Goal: Task Accomplishment & Management: Manage account settings

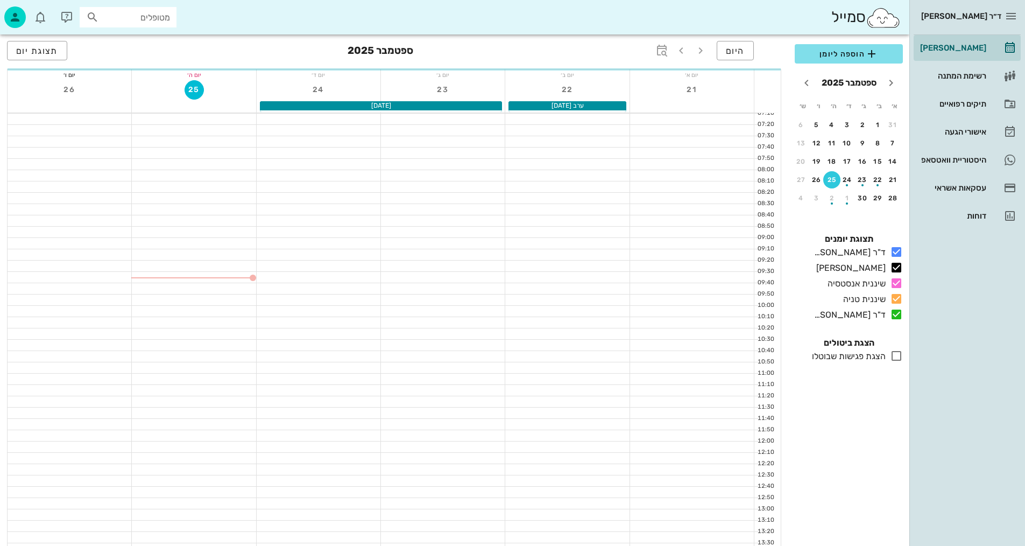
click at [400, 337] on div at bounding box center [443, 333] width 124 height 11
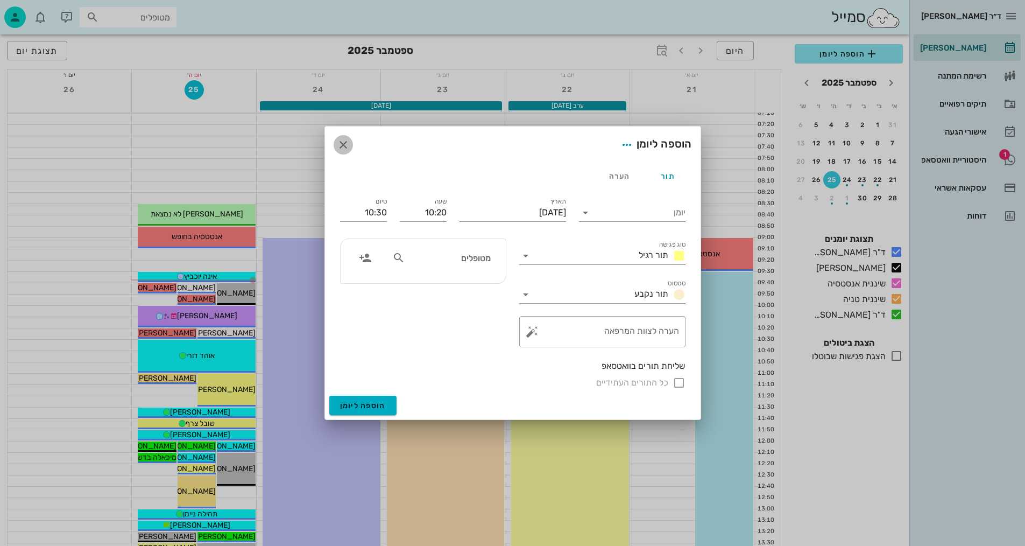
click at [339, 144] on icon "button" at bounding box center [343, 144] width 13 height 13
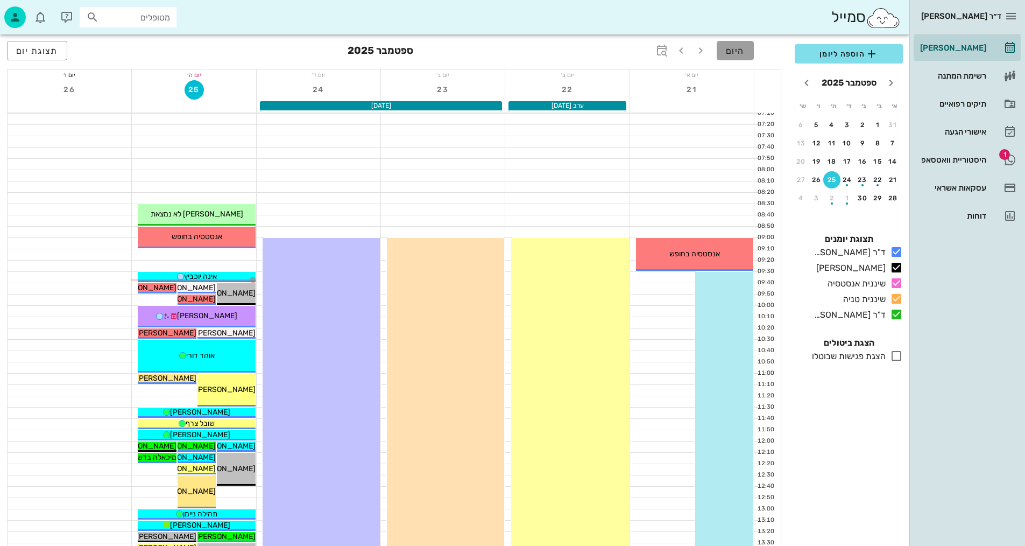
click at [734, 54] on span "היום" at bounding box center [735, 51] width 19 height 10
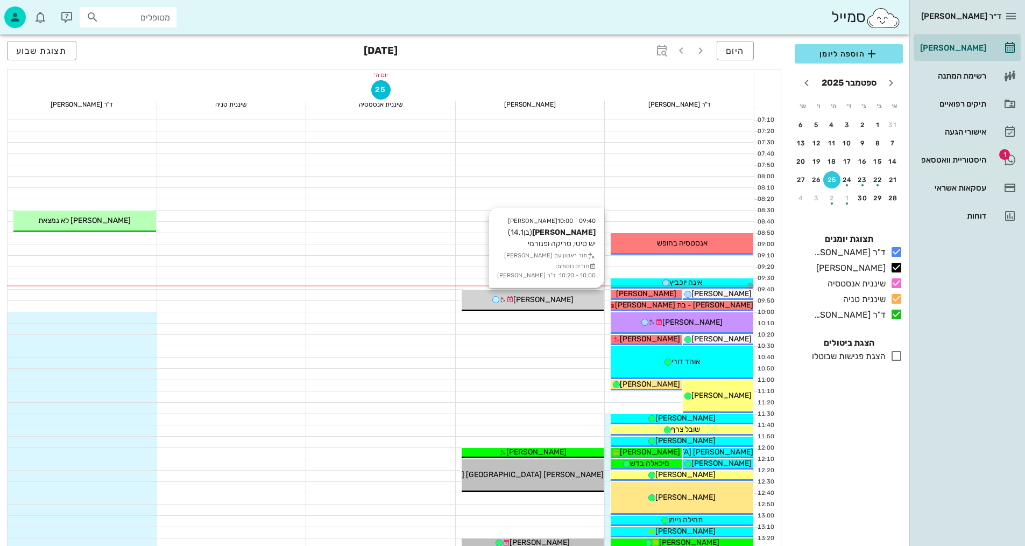
click at [567, 297] on div "[PERSON_NAME]" at bounding box center [533, 299] width 143 height 11
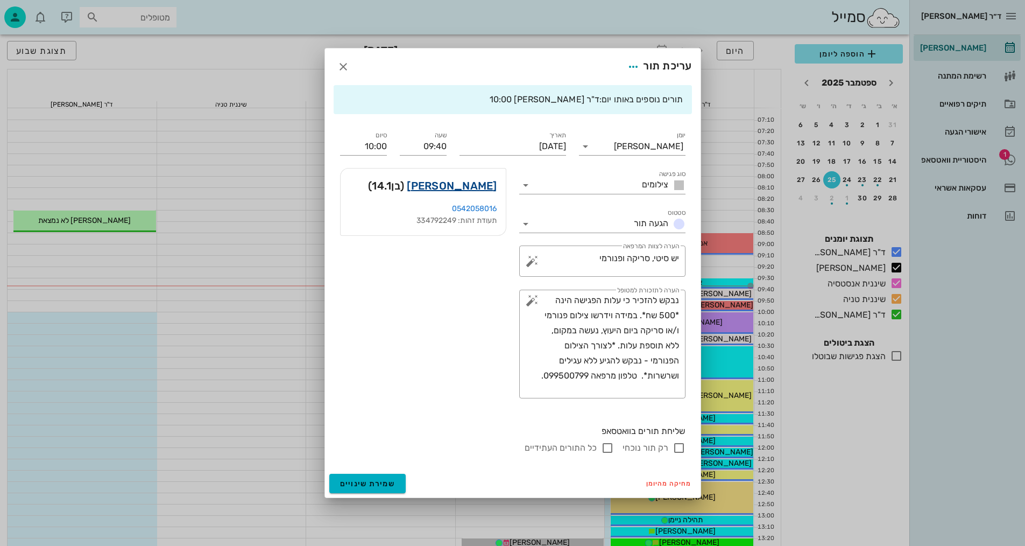
click at [478, 191] on link "[PERSON_NAME]" at bounding box center [452, 185] width 90 height 17
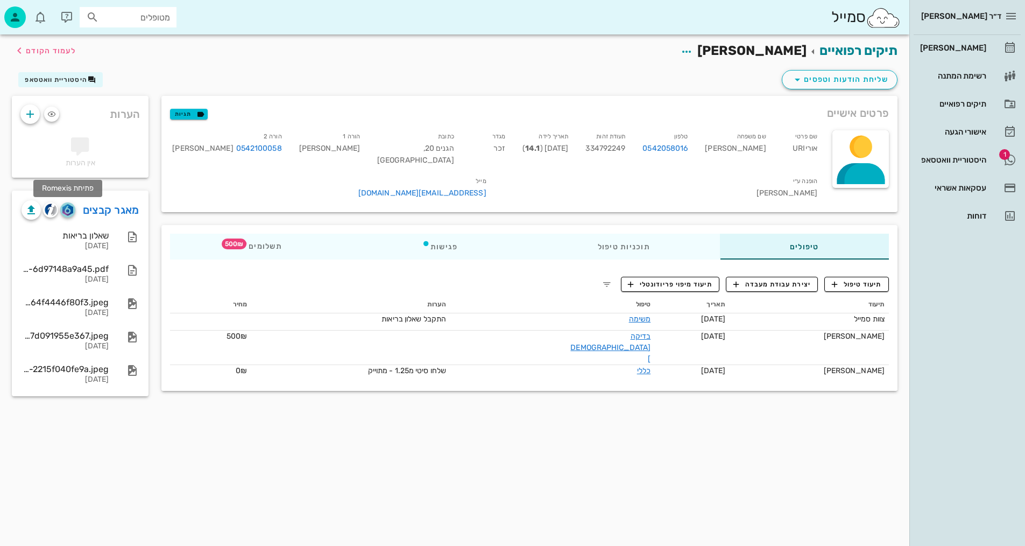
drag, startPoint x: 72, startPoint y: 208, endPoint x: 199, endPoint y: 185, distance: 129.1
click at [73, 207] on img "button" at bounding box center [67, 210] width 10 height 12
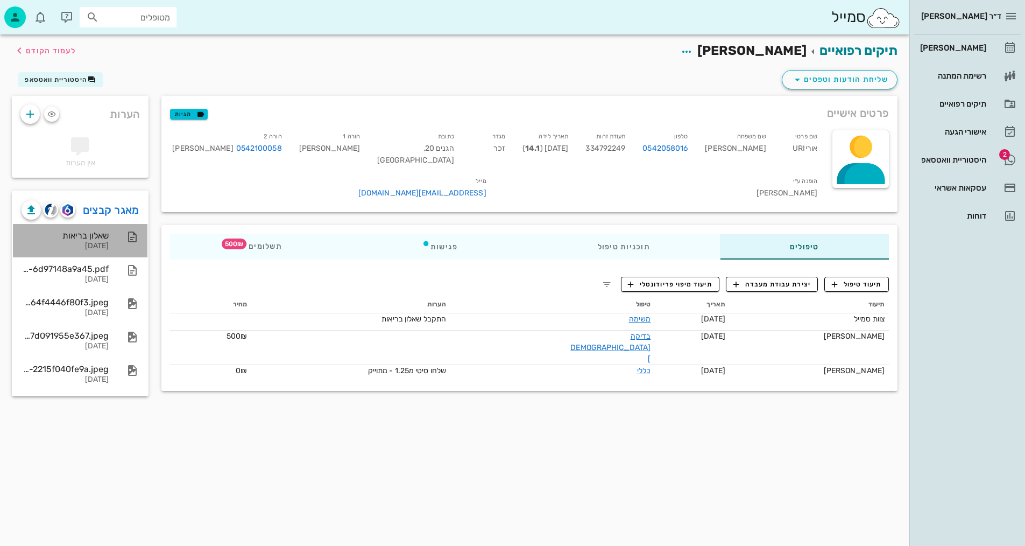
click at [104, 247] on div "[DATE]" at bounding box center [65, 246] width 87 height 9
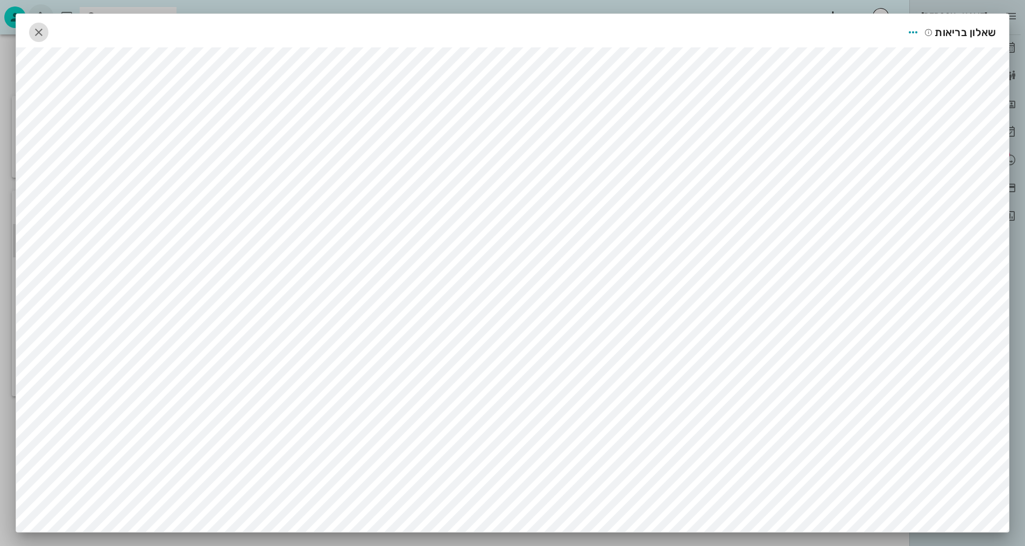
click at [45, 31] on icon "button" at bounding box center [38, 32] width 13 height 13
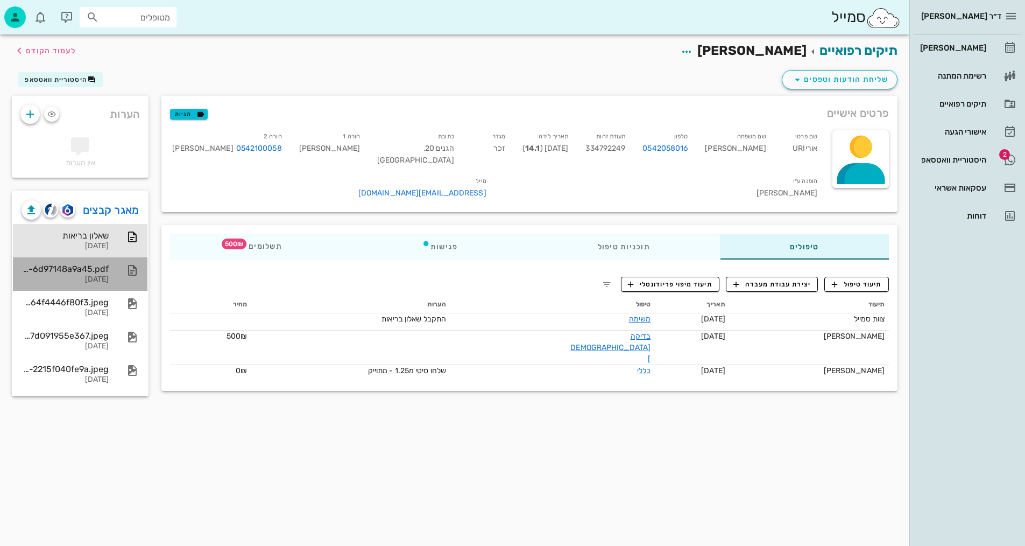
click at [101, 284] on div "[DATE]" at bounding box center [65, 279] width 87 height 9
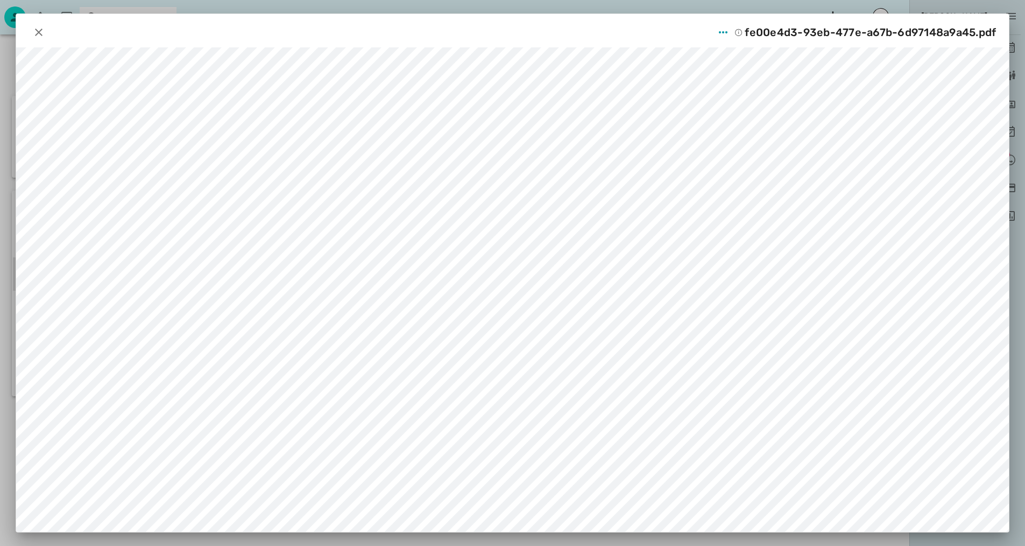
scroll to position [8, 0]
click at [41, 30] on icon "button" at bounding box center [38, 32] width 13 height 13
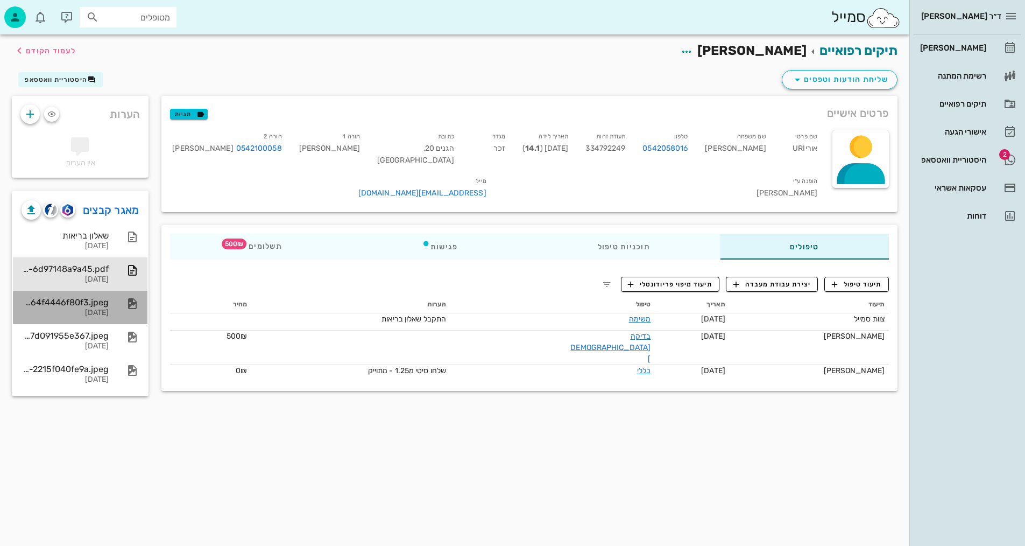
click at [48, 300] on div "55d1b071-ed62-4305-aa4d-64f4446f80f3.jpeg" at bounding box center [65, 302] width 87 height 10
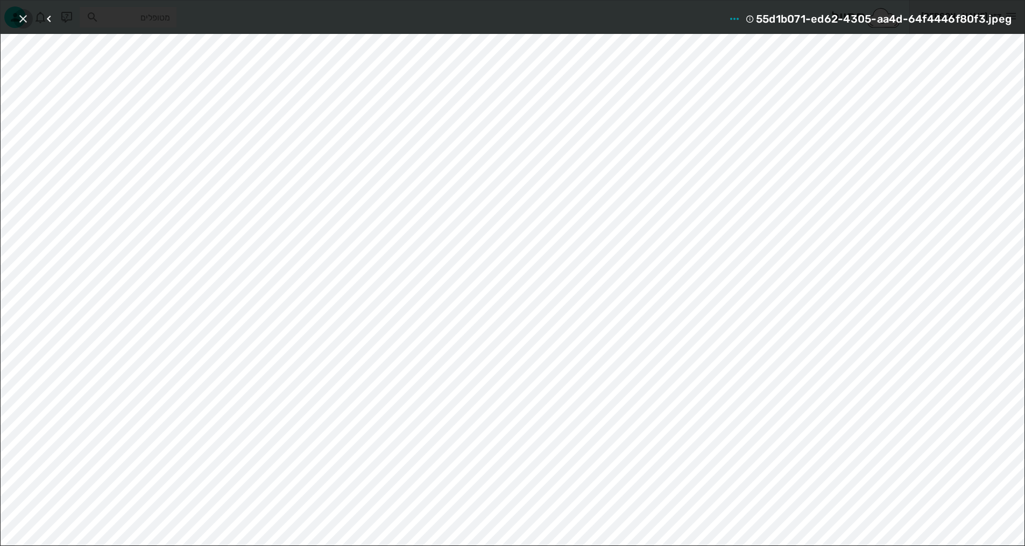
click at [14, 15] on span "button" at bounding box center [22, 18] width 19 height 13
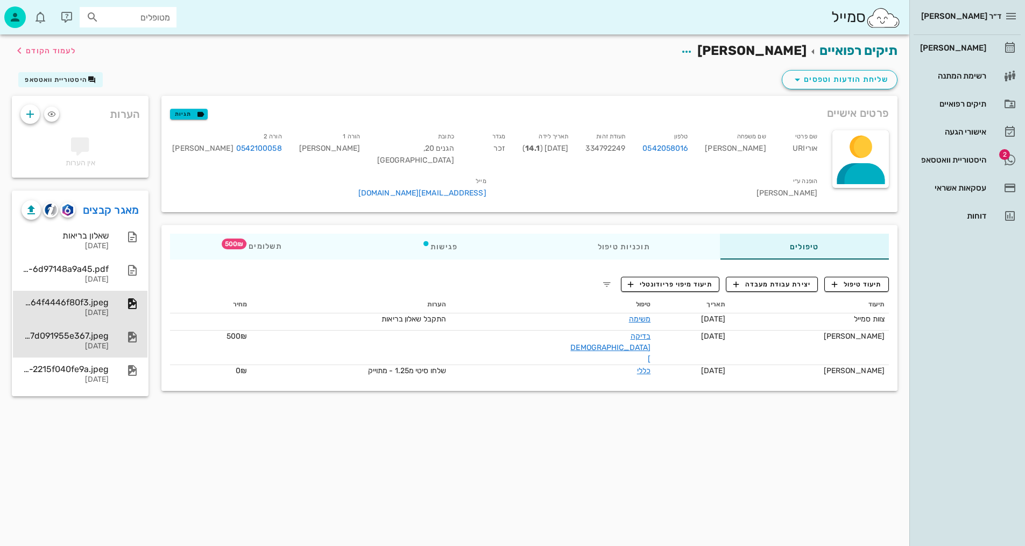
click at [53, 344] on div "[DATE]" at bounding box center [65, 346] width 87 height 9
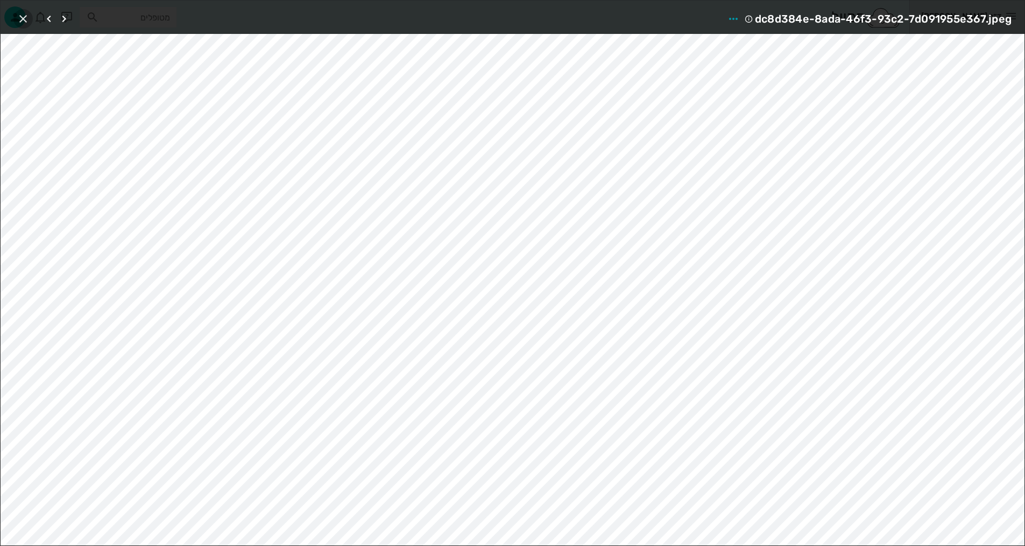
click at [21, 17] on icon "button" at bounding box center [23, 18] width 13 height 13
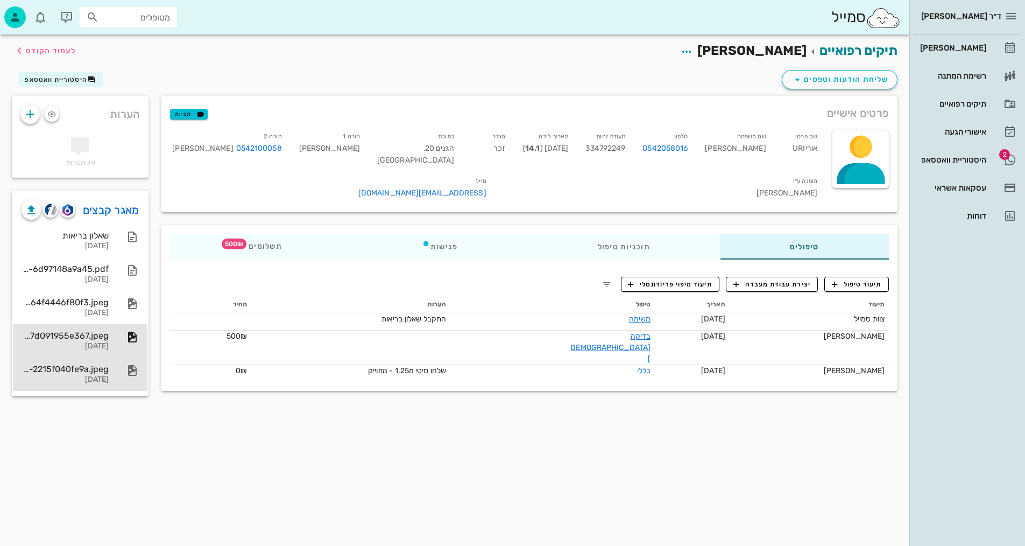
click at [62, 378] on div "[DATE]" at bounding box center [65, 379] width 87 height 9
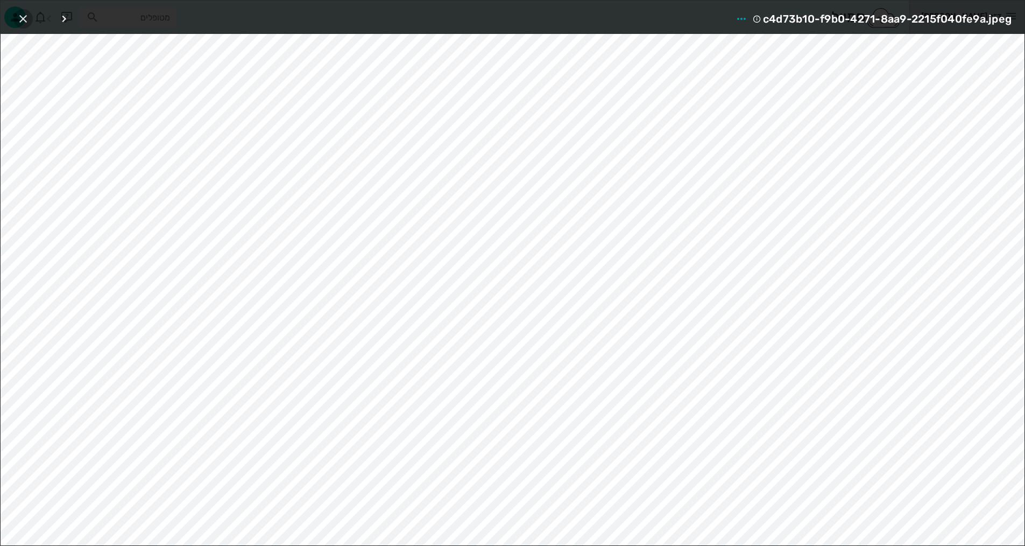
drag, startPoint x: 20, startPoint y: 18, endPoint x: 79, endPoint y: 45, distance: 64.3
click at [20, 18] on icon "button" at bounding box center [23, 18] width 13 height 13
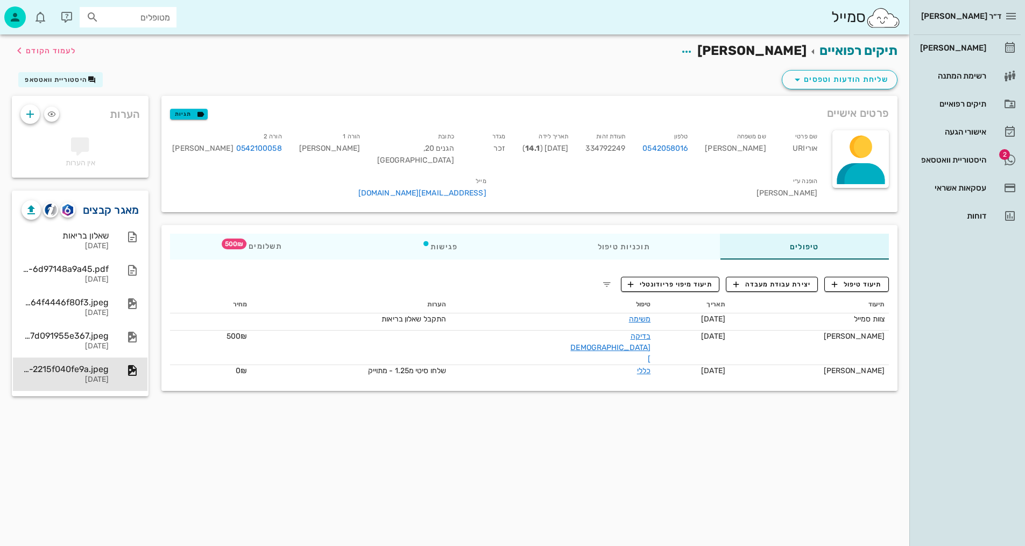
click at [112, 210] on link "מאגר קבצים" at bounding box center [111, 209] width 57 height 17
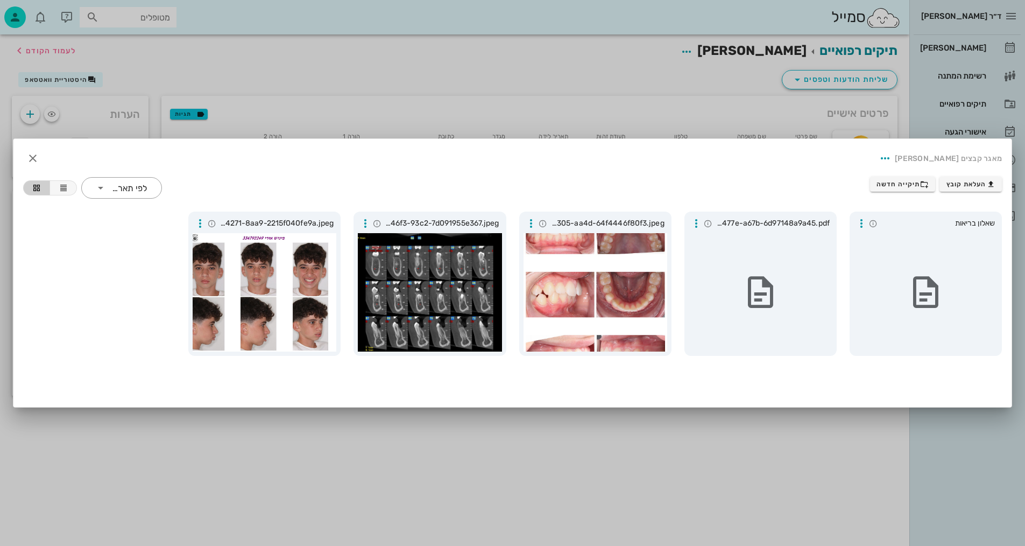
click at [359, 79] on div at bounding box center [512, 273] width 1025 height 546
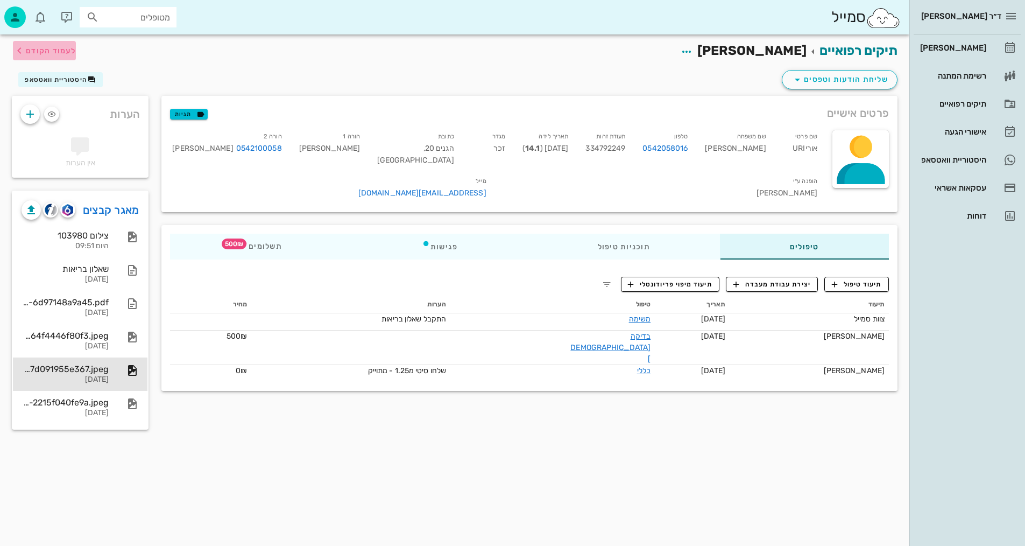
click at [60, 57] on span "לעמוד הקודם" at bounding box center [44, 50] width 63 height 13
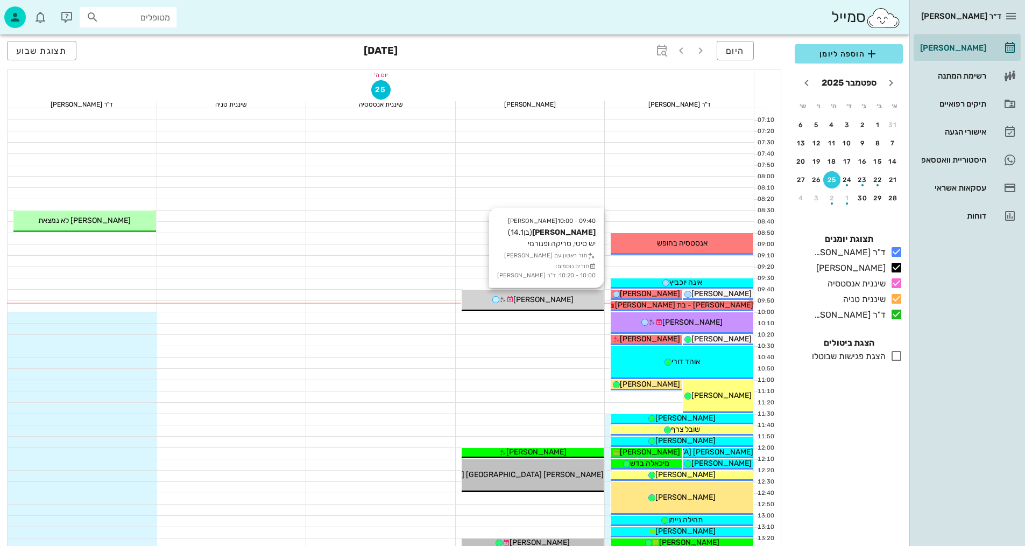
click at [579, 298] on div "[PERSON_NAME]" at bounding box center [533, 299] width 143 height 11
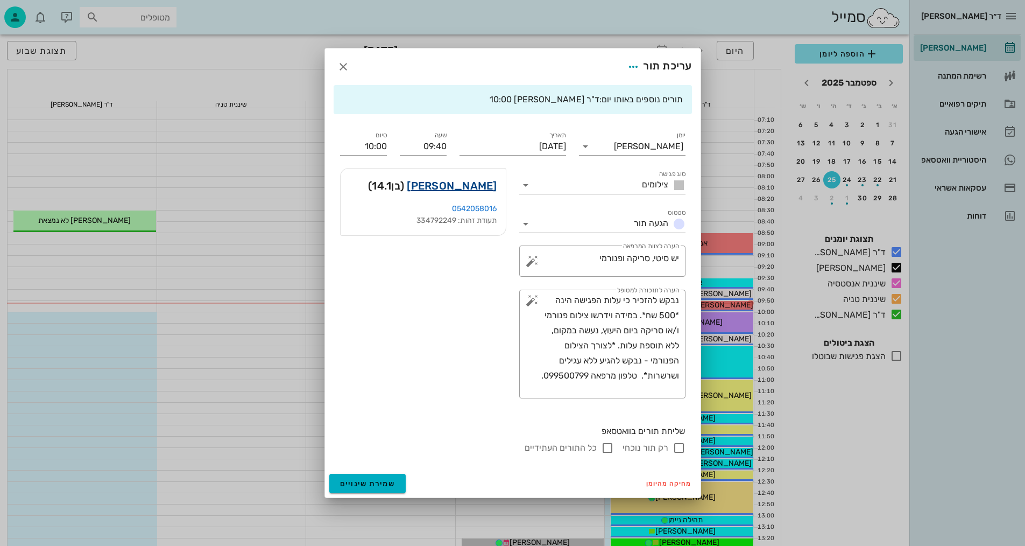
click at [469, 181] on link "[PERSON_NAME]" at bounding box center [452, 185] width 90 height 17
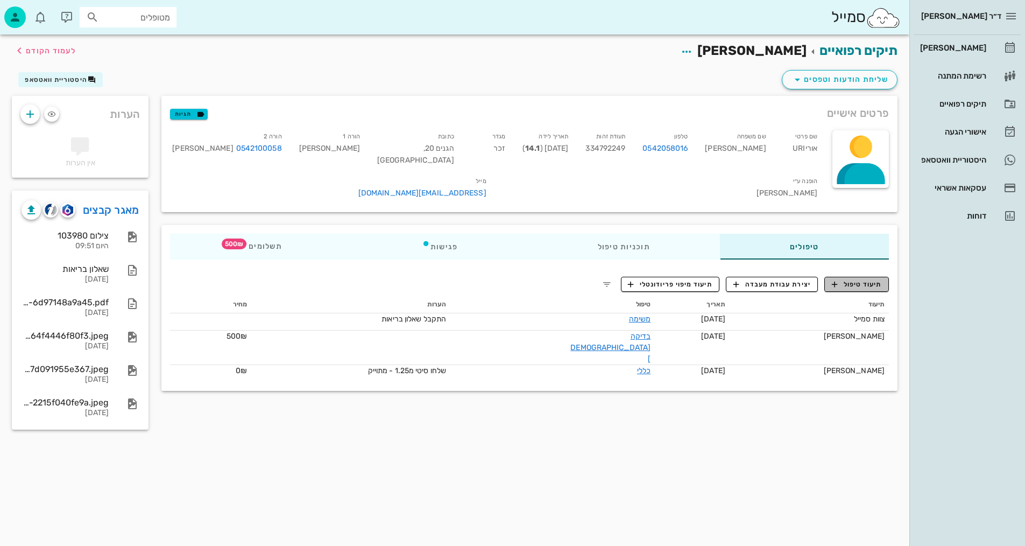
click at [851, 279] on span "תיעוד טיפול" at bounding box center [857, 284] width 50 height 10
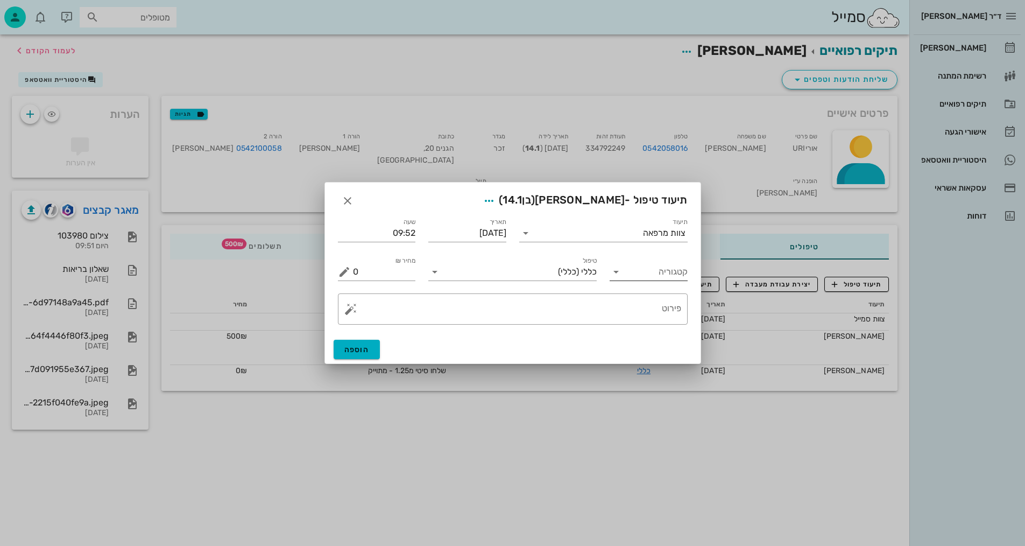
click at [643, 279] on input "קטגוריה" at bounding box center [657, 271] width 61 height 17
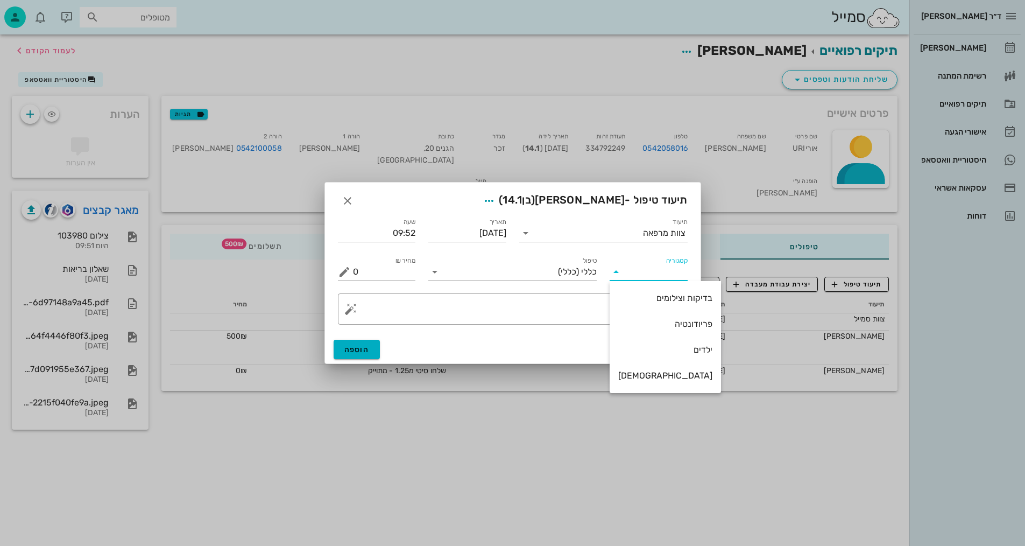
drag, startPoint x: 655, startPoint y: 293, endPoint x: 636, endPoint y: 292, distance: 18.9
click at [645, 294] on div "בדיקות וצילומים" at bounding box center [665, 298] width 94 height 10
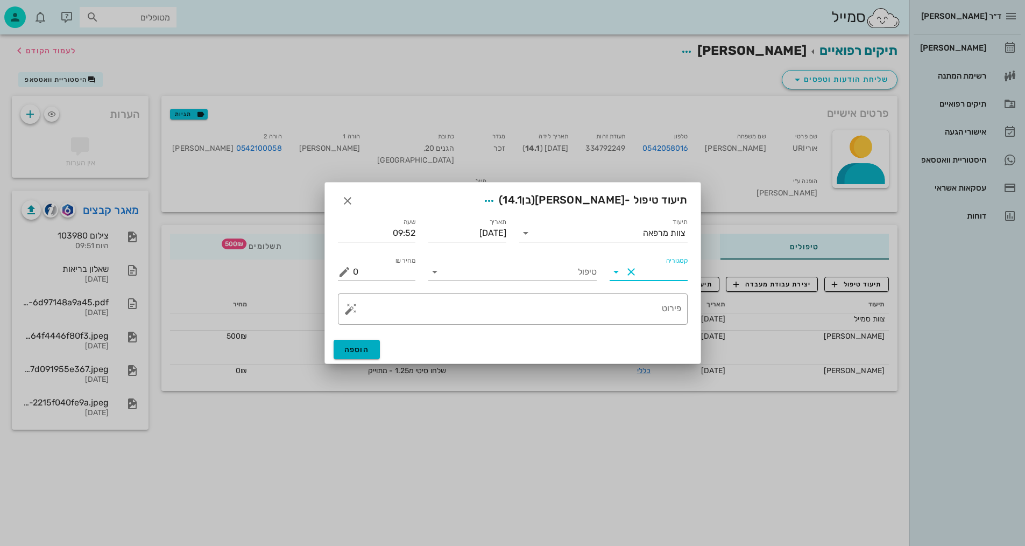
type input "בדיקות וצילומים"
click at [578, 263] on input "טיפול" at bounding box center [520, 271] width 153 height 17
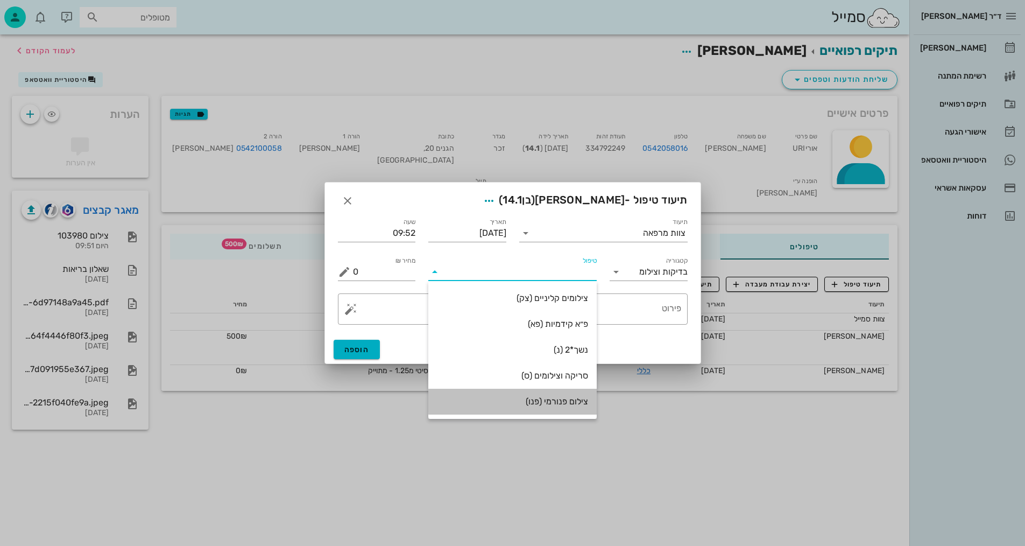
click at [556, 395] on div "צילום פנורמי (פנו)" at bounding box center [512, 401] width 151 height 23
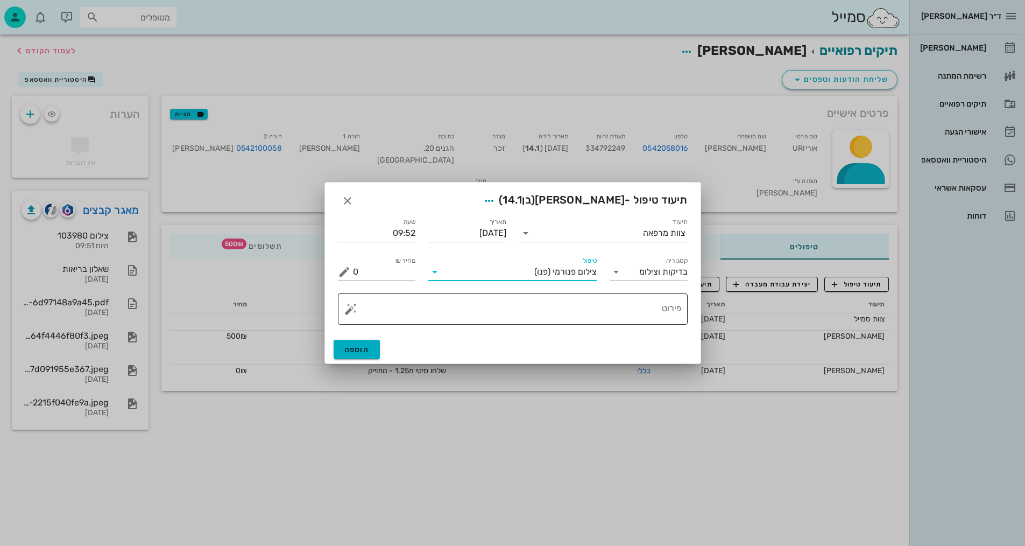
click at [608, 320] on textarea "פירוט" at bounding box center [517, 312] width 328 height 26
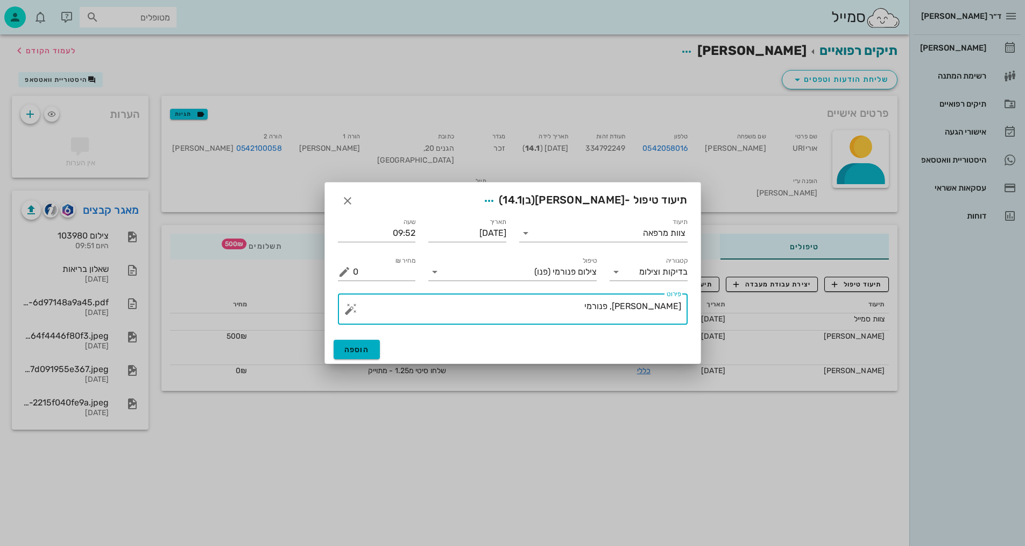
drag, startPoint x: 629, startPoint y: 305, endPoint x: 787, endPoint y: 247, distance: 168.6
click at [779, 280] on div "ד״ר [PERSON_NAME] [PERSON_NAME] רשימת המתנה תיקים רפואיים אישורי הגעה היסטוריית…" at bounding box center [512, 273] width 1025 height 546
click at [623, 307] on textarea "פנורמי, סריקה, ווידיאו" at bounding box center [517, 312] width 328 height 26
click at [625, 307] on textarea "פנורמי, סריקה, ווידיאו" at bounding box center [517, 312] width 328 height 26
type textarea "פנורמי, סריקה, תמונת אפליקציה ווידיאו"
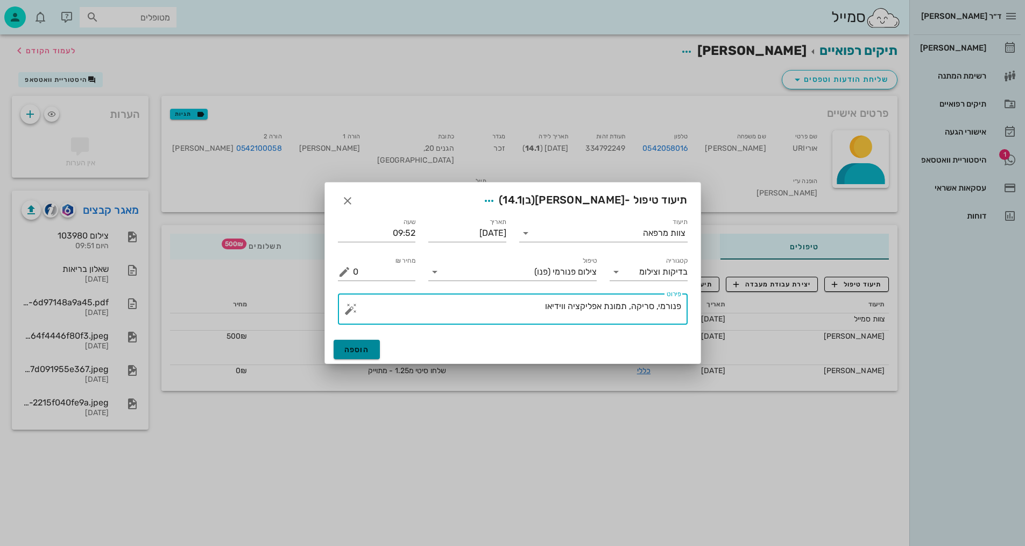
click at [360, 357] on button "הוספה" at bounding box center [357, 349] width 47 height 19
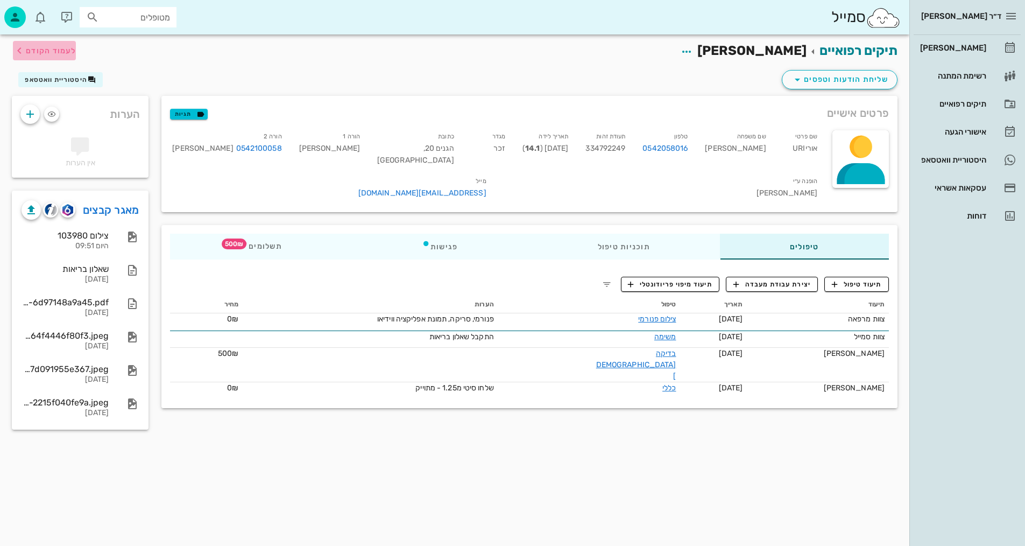
drag, startPoint x: 41, startPoint y: 48, endPoint x: 543, endPoint y: 24, distance: 502.7
click at [41, 47] on span "לעמוד הקודם" at bounding box center [51, 50] width 50 height 9
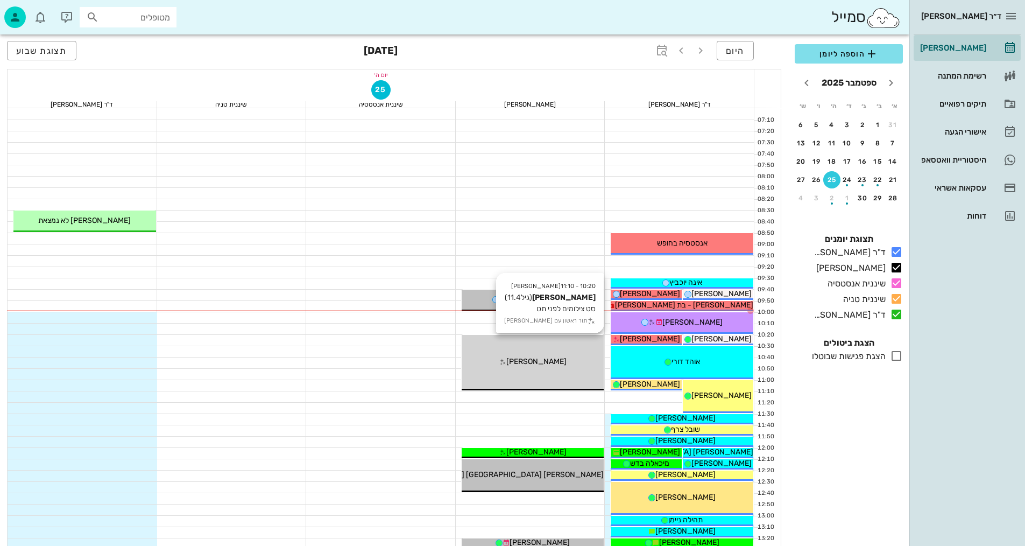
click at [516, 370] on div "10:20 - 11:10 [PERSON_NAME] (גיל 11.4 ) סט צילומים לפני תט תור ראשון עם [PERSON…" at bounding box center [533, 362] width 143 height 55
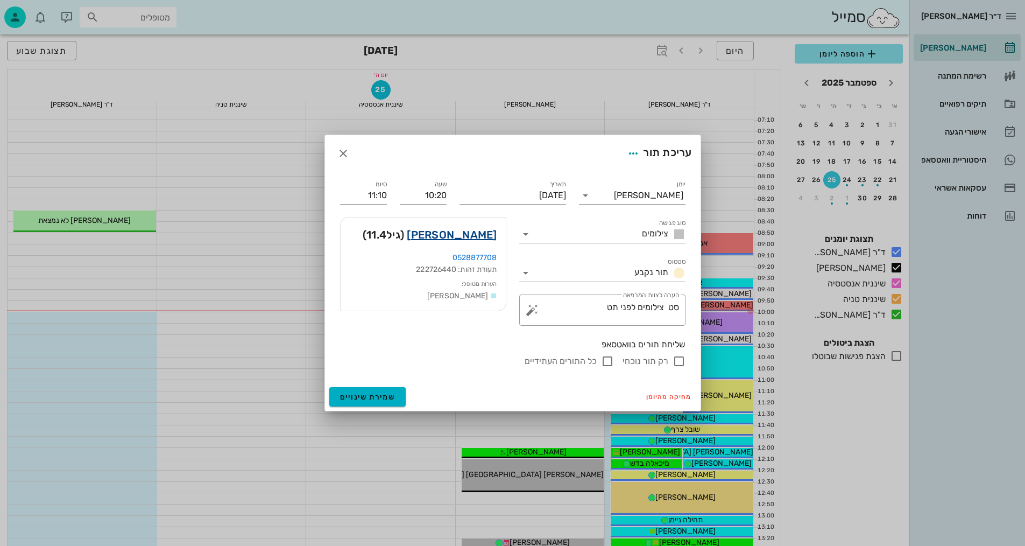
click at [465, 238] on link "[PERSON_NAME]" at bounding box center [452, 234] width 90 height 17
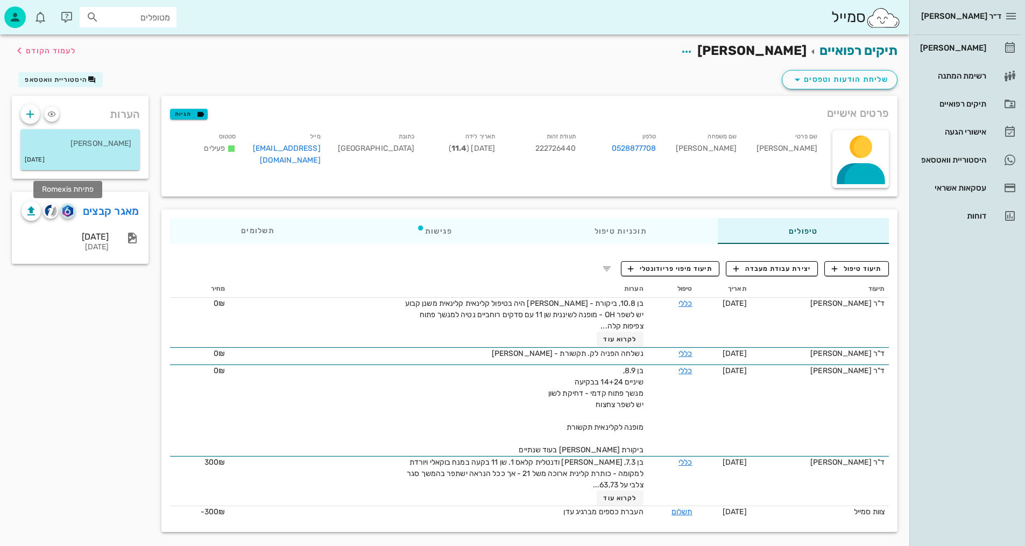
click at [69, 212] on img "button" at bounding box center [67, 211] width 10 height 12
click at [52, 213] on img "button" at bounding box center [51, 211] width 12 height 12
click at [67, 213] on img "button" at bounding box center [67, 211] width 10 height 12
click at [51, 215] on img "button" at bounding box center [51, 211] width 12 height 12
click at [68, 213] on img "button" at bounding box center [67, 211] width 10 height 12
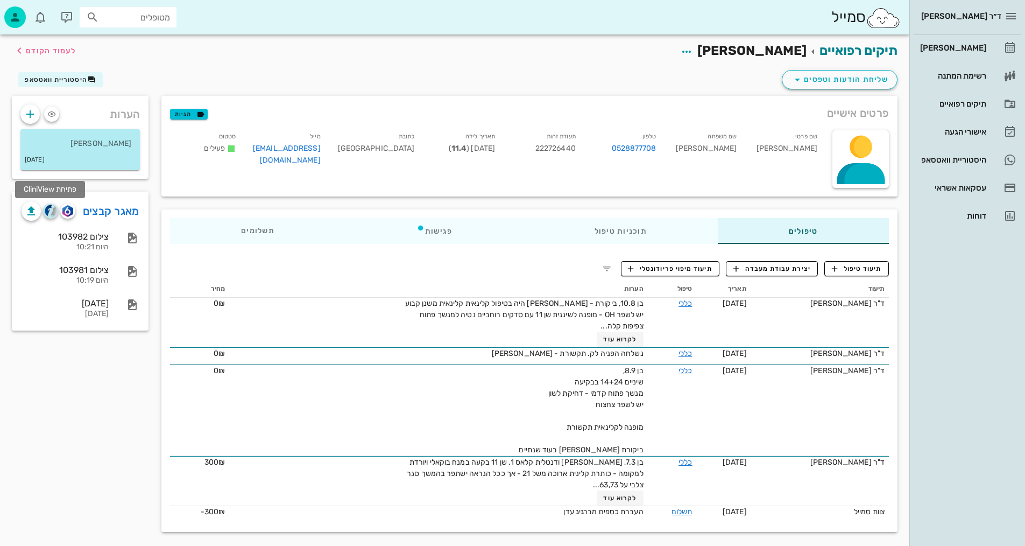
click at [51, 207] on img "button" at bounding box center [51, 211] width 12 height 12
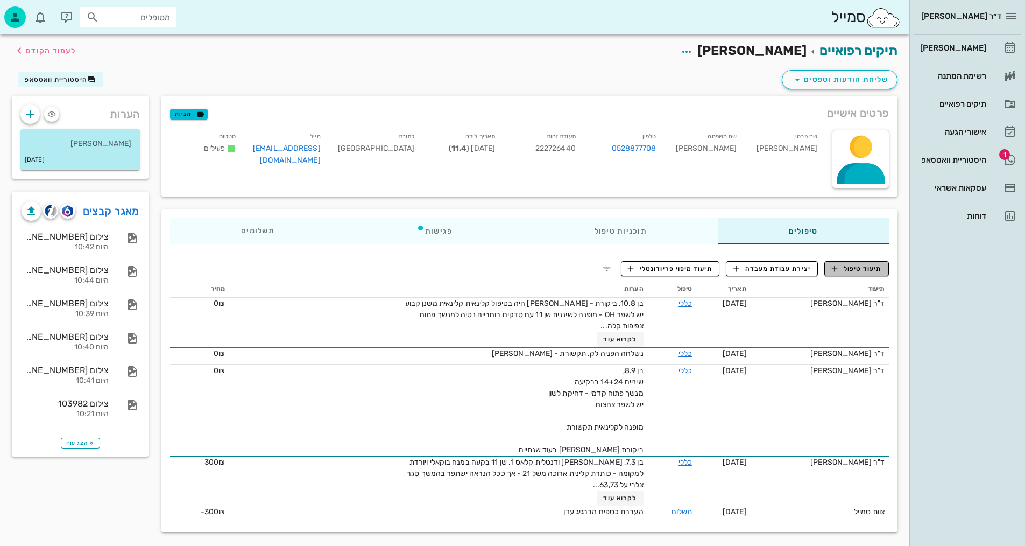
click at [847, 265] on span "תיעוד טיפול" at bounding box center [857, 269] width 50 height 10
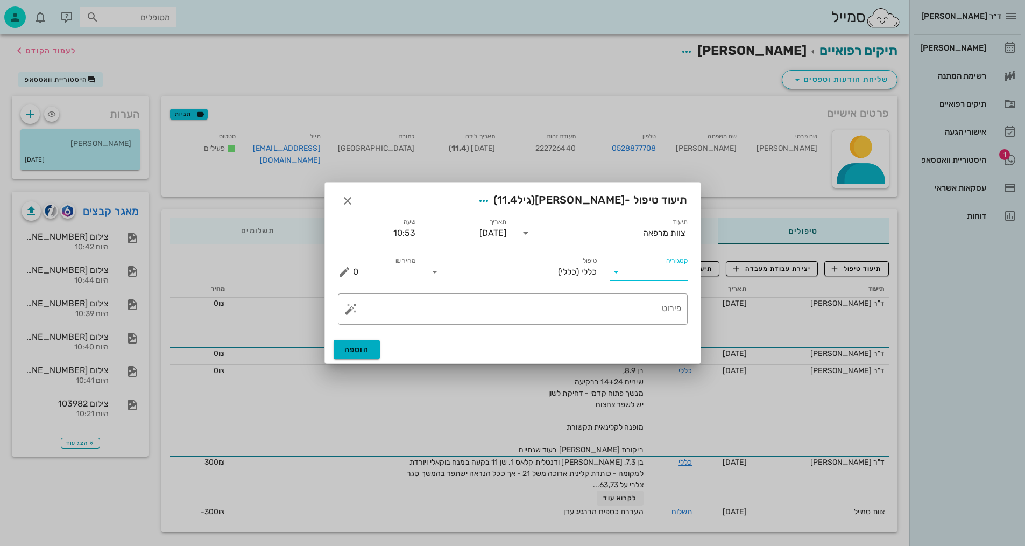
click at [651, 272] on input "קטגוריה" at bounding box center [657, 271] width 61 height 17
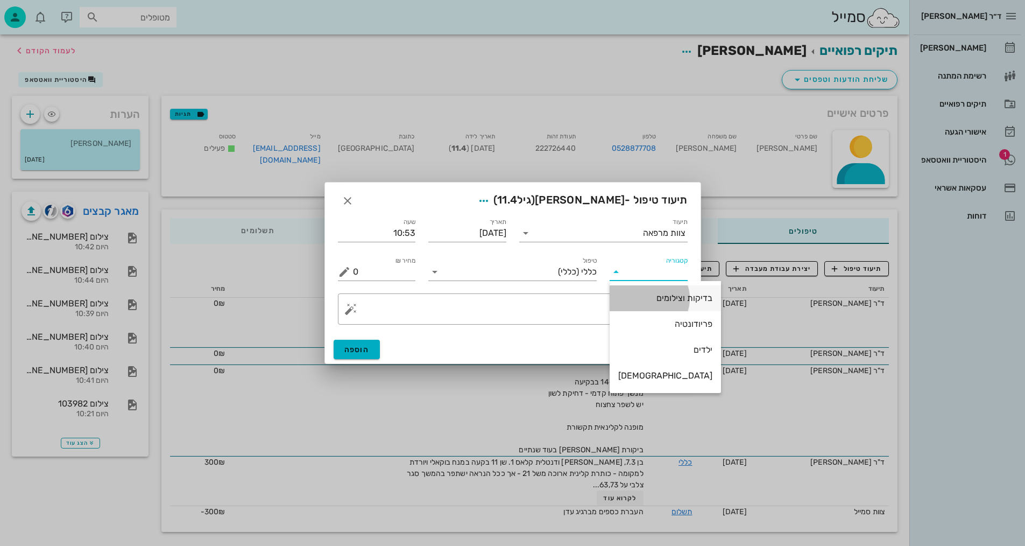
click at [638, 299] on div "בדיקות וצילומים" at bounding box center [665, 298] width 94 height 10
type input "בדיקות וצילומים"
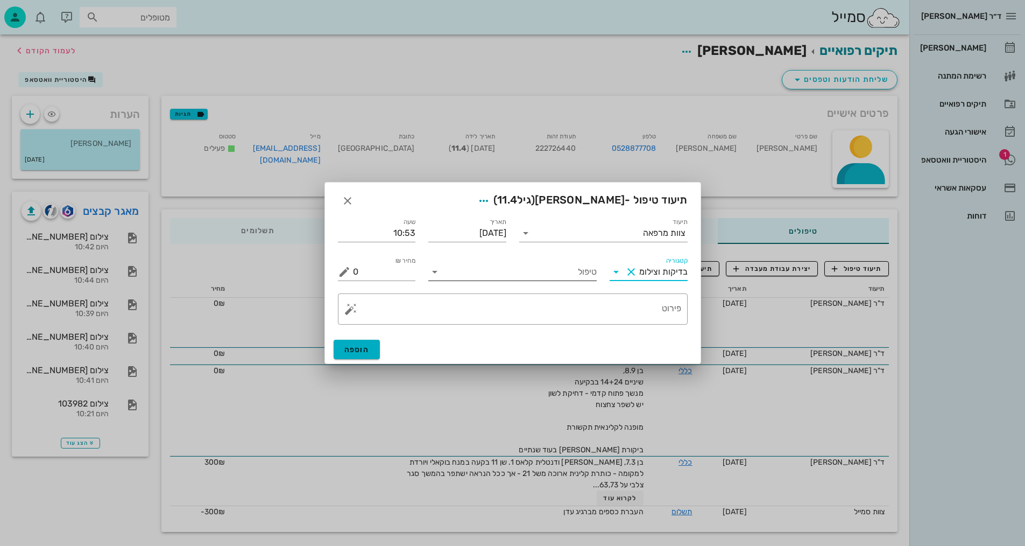
click at [554, 278] on input "טיפול" at bounding box center [520, 271] width 153 height 17
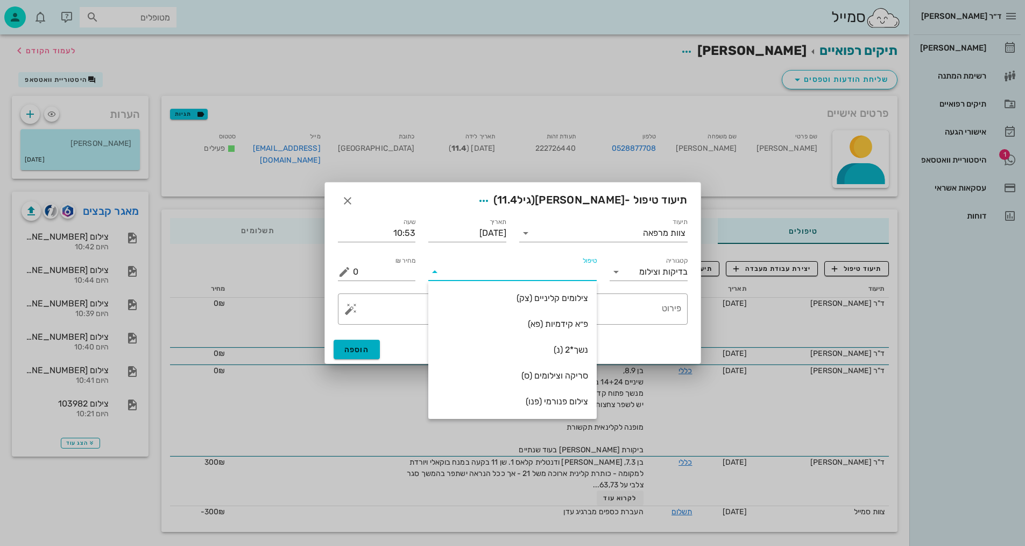
drag, startPoint x: 553, startPoint y: 399, endPoint x: 555, endPoint y: 390, distance: 9.9
click at [553, 397] on div "צילום פנורמי (פנו)" at bounding box center [512, 401] width 151 height 10
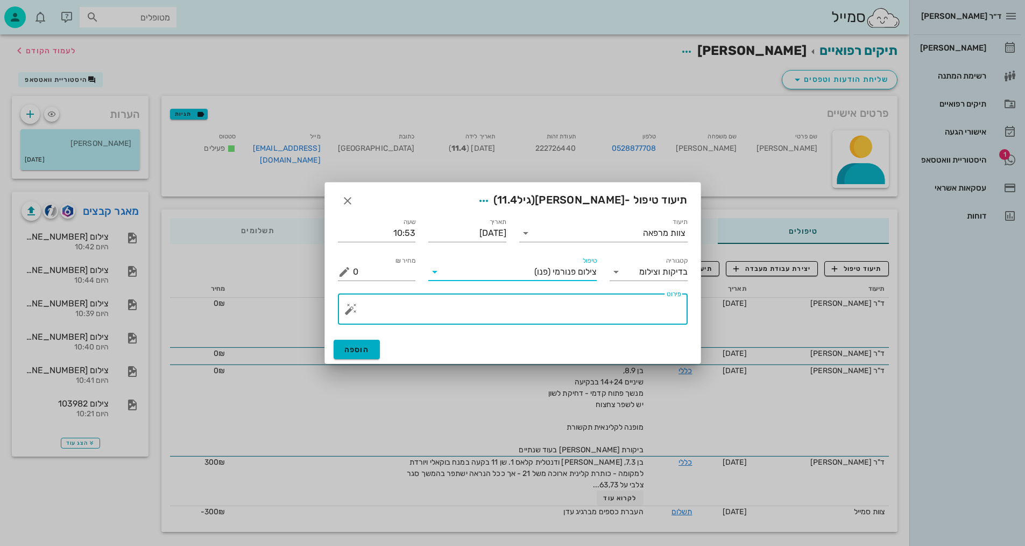
click at [639, 300] on textarea "פירוט" at bounding box center [517, 312] width 328 height 26
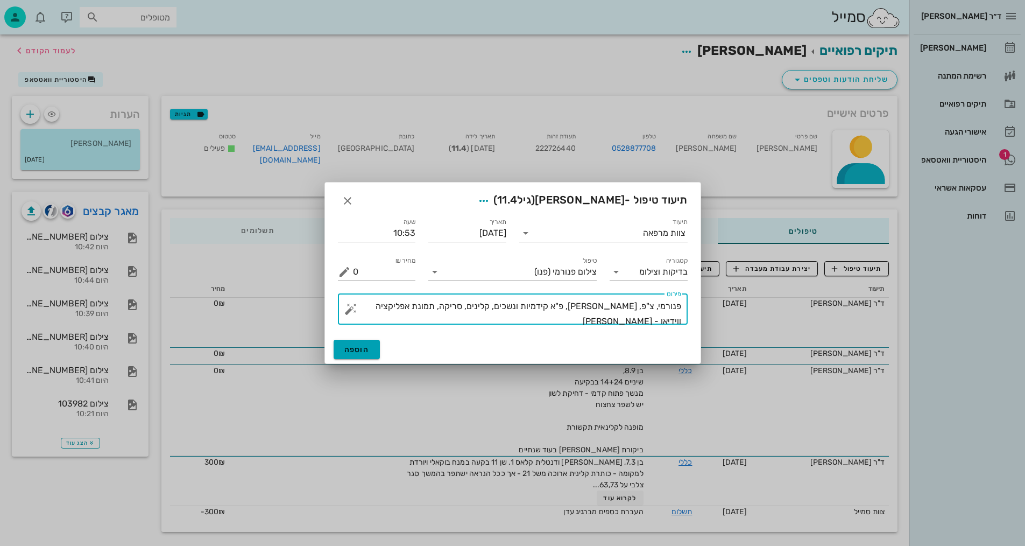
type textarea "פנורמי, צ"פ, [PERSON_NAME], פ"א קידמיות ונשכים, קלינים, סריקה, תמונת אפליקציה ו…"
click at [353, 342] on button "הוספה" at bounding box center [357, 349] width 47 height 19
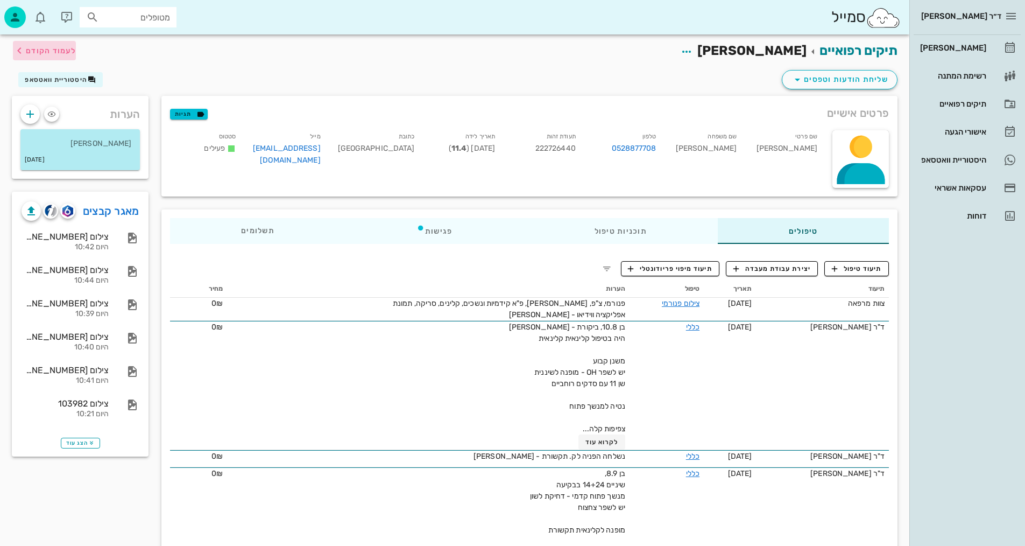
click at [74, 50] on span "לעמוד הקודם" at bounding box center [51, 50] width 50 height 9
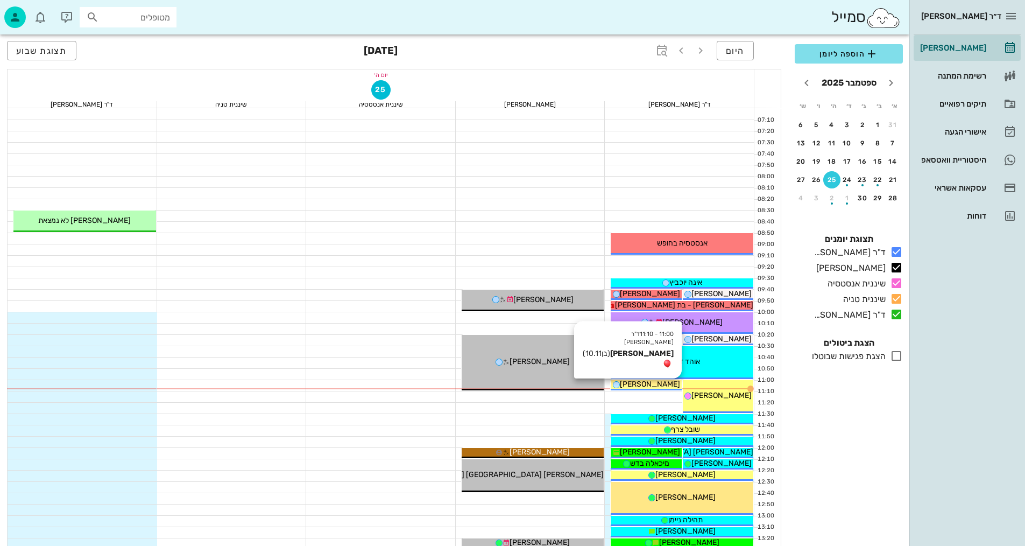
click at [664, 388] on span "[PERSON_NAME]" at bounding box center [650, 383] width 60 height 9
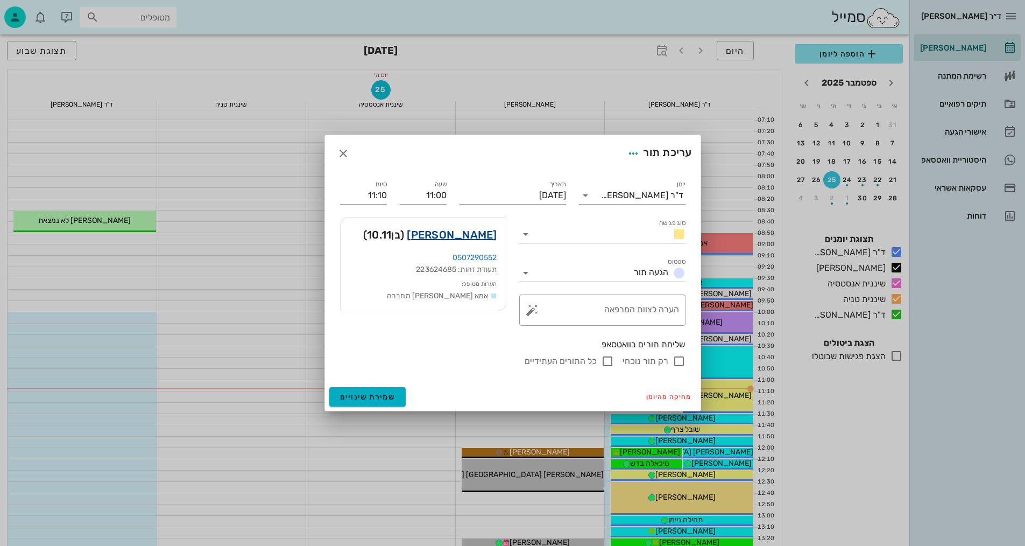
click at [466, 235] on link "[PERSON_NAME]" at bounding box center [452, 234] width 90 height 17
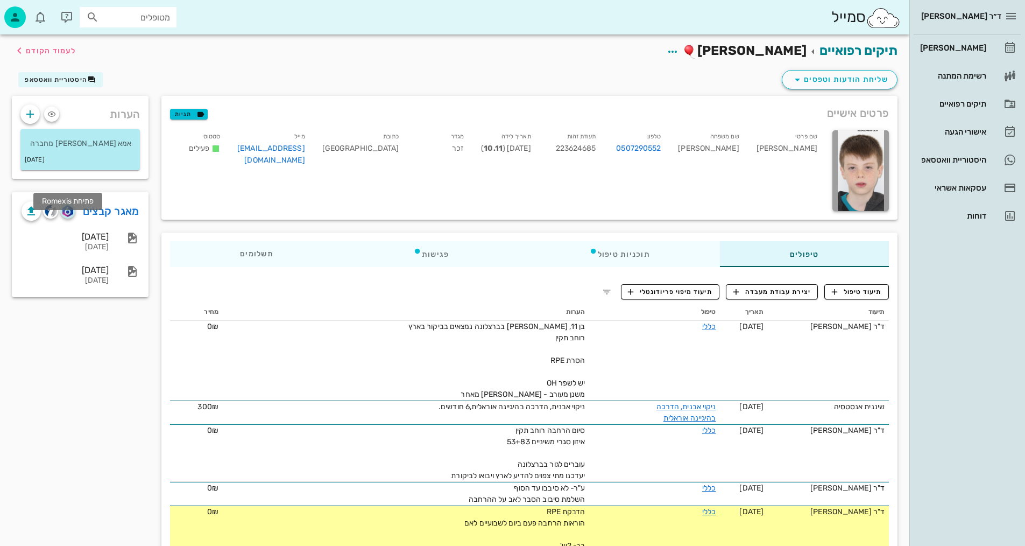
click at [69, 217] on img "button" at bounding box center [67, 211] width 10 height 12
drag, startPoint x: 862, startPoint y: 292, endPoint x: 856, endPoint y: 290, distance: 6.8
click at [861, 292] on span "תיעוד טיפול" at bounding box center [857, 292] width 50 height 10
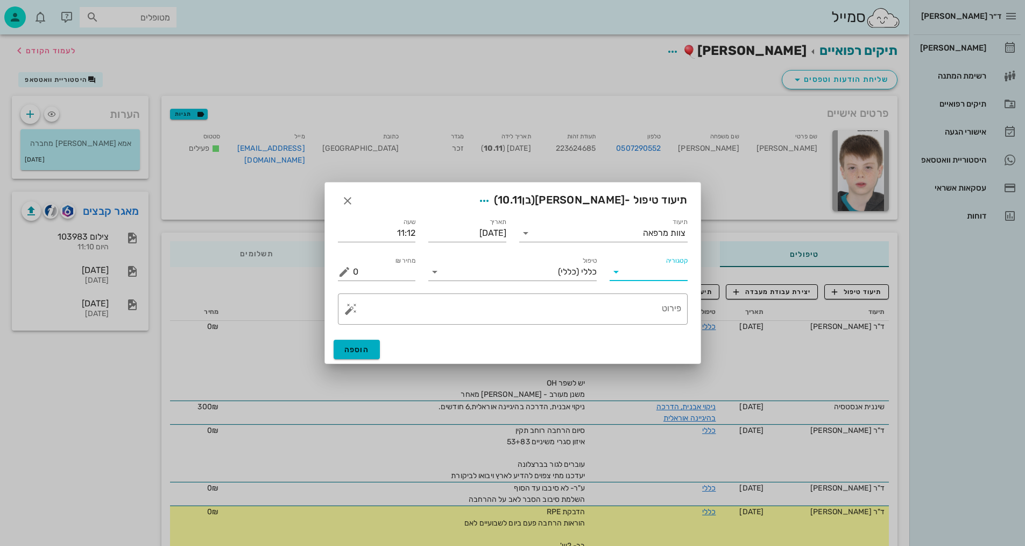
click at [660, 270] on input "קטגוריה" at bounding box center [657, 271] width 61 height 17
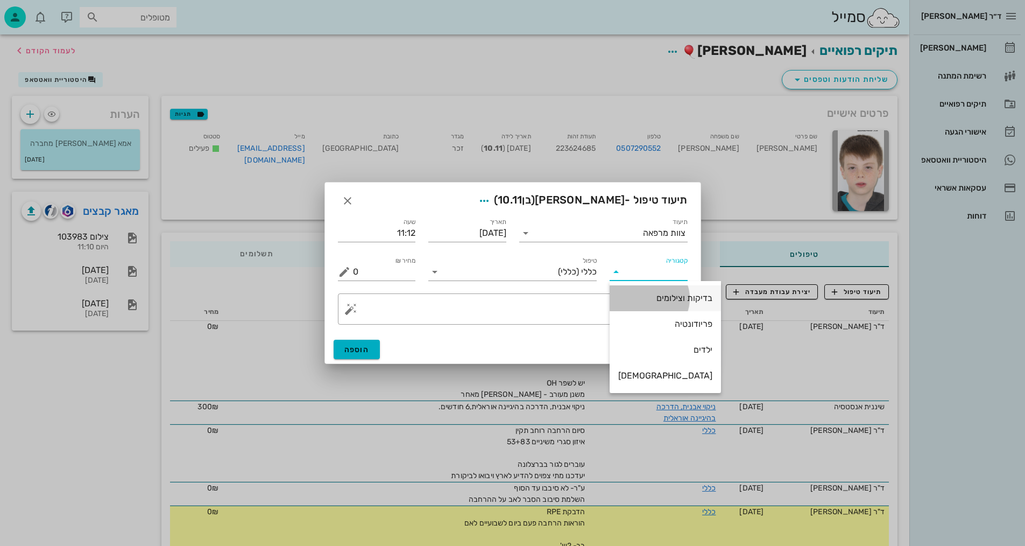
click at [644, 298] on div "בדיקות וצילומים" at bounding box center [665, 298] width 94 height 10
type input "בדיקות וצילומים"
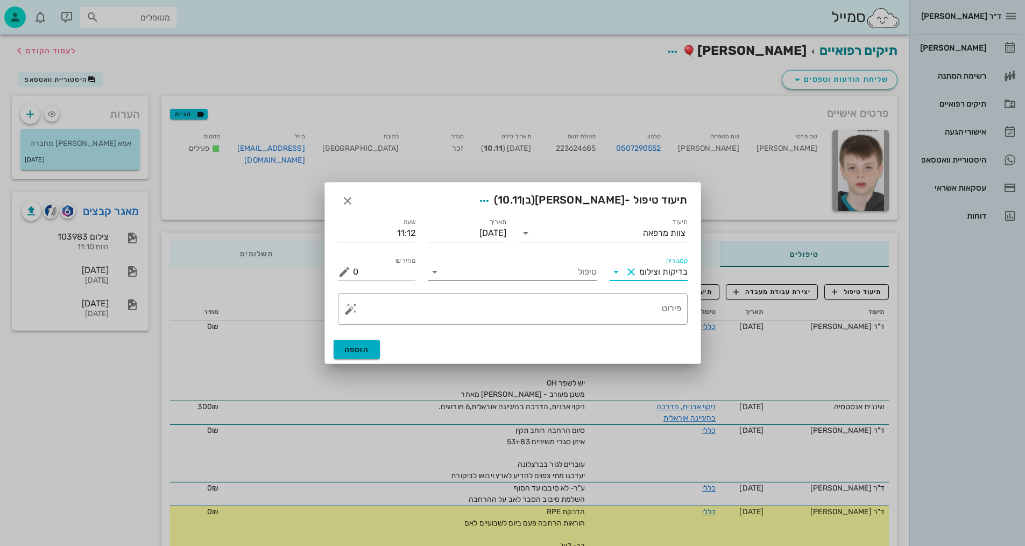
click at [579, 272] on input "טיפול" at bounding box center [520, 271] width 153 height 17
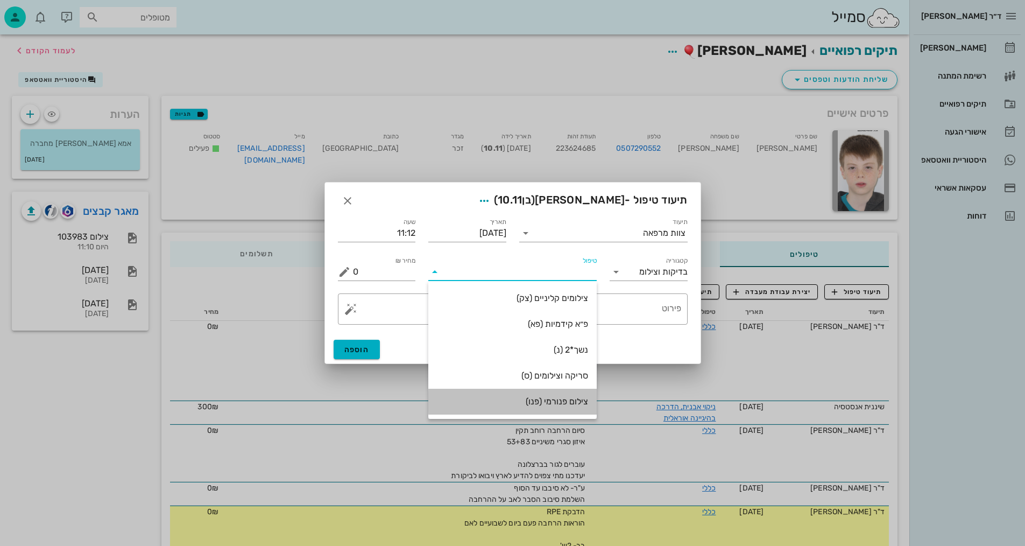
drag, startPoint x: 572, startPoint y: 405, endPoint x: 584, endPoint y: 323, distance: 82.7
click at [570, 402] on div "צילום פנורמי (פנו)" at bounding box center [512, 401] width 151 height 10
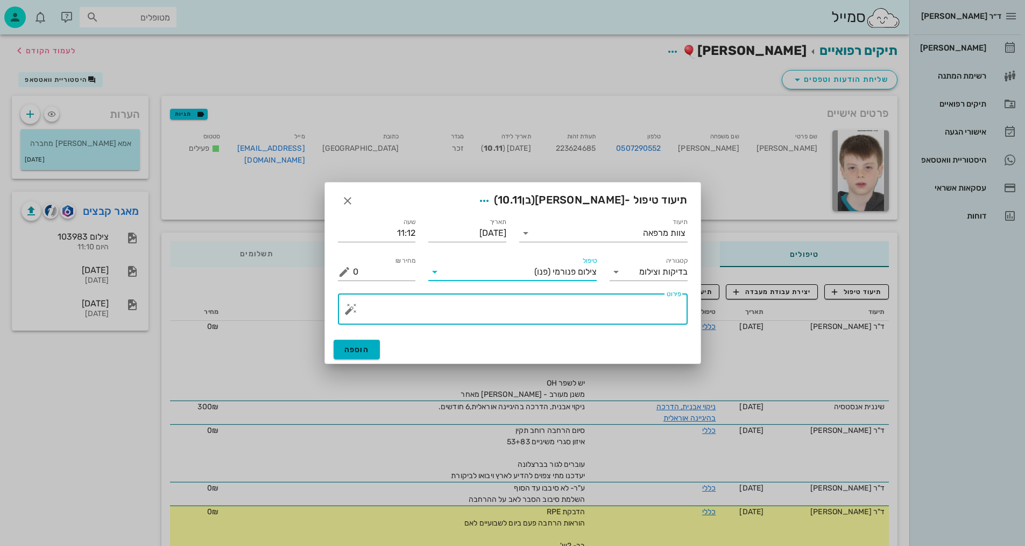
click at [593, 312] on textarea "פירוט" at bounding box center [517, 312] width 328 height 26
type textarea "פנורמי - [PERSON_NAME]"
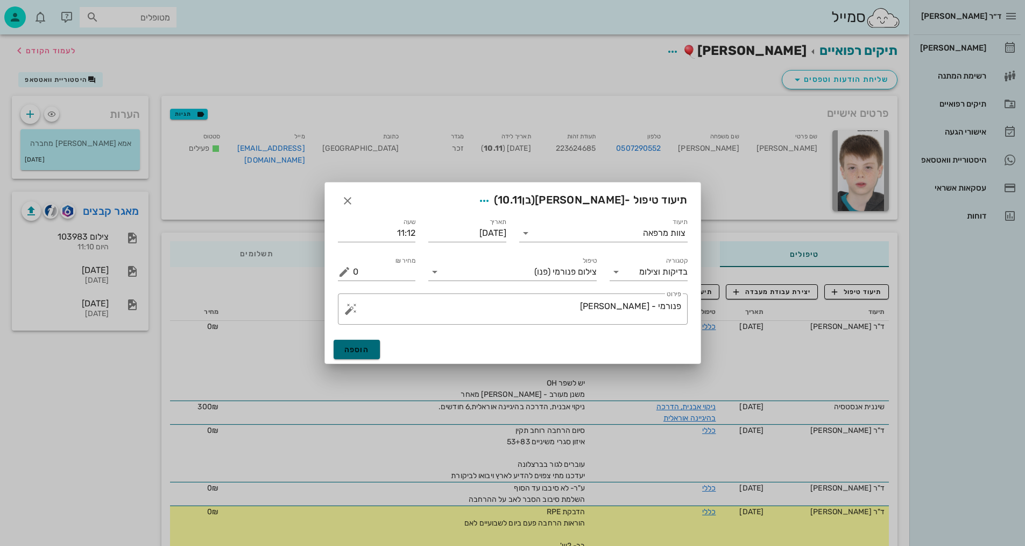
click at [357, 355] on button "הוספה" at bounding box center [357, 349] width 47 height 19
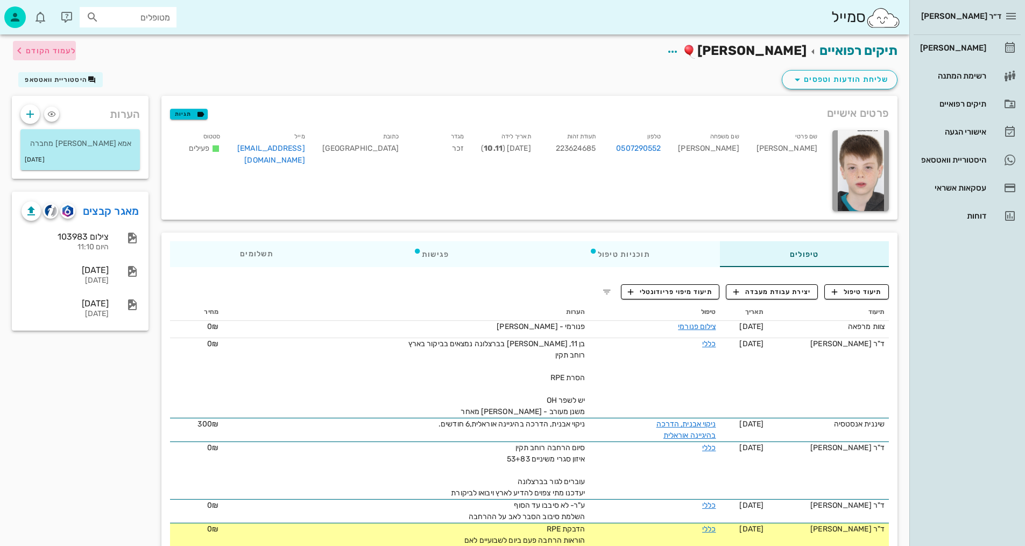
click at [51, 51] on span "לעמוד הקודם" at bounding box center [51, 50] width 50 height 9
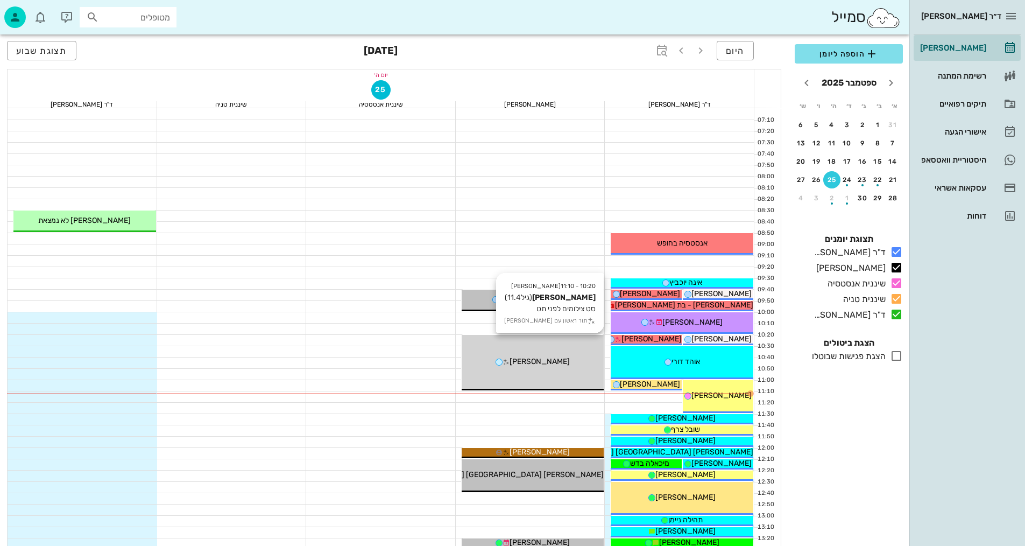
click at [555, 362] on span "[PERSON_NAME]" at bounding box center [540, 361] width 60 height 9
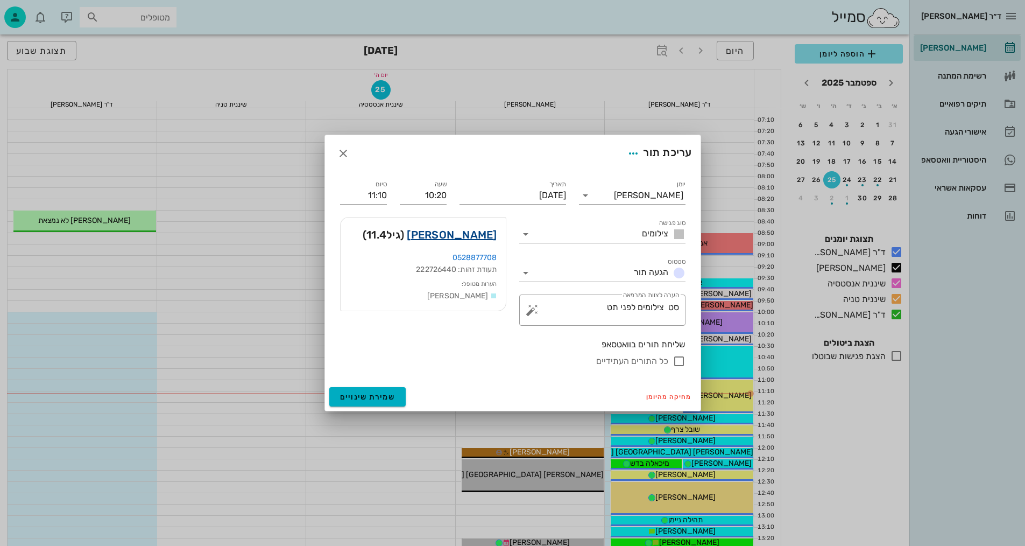
click at [470, 230] on link "[PERSON_NAME]" at bounding box center [452, 234] width 90 height 17
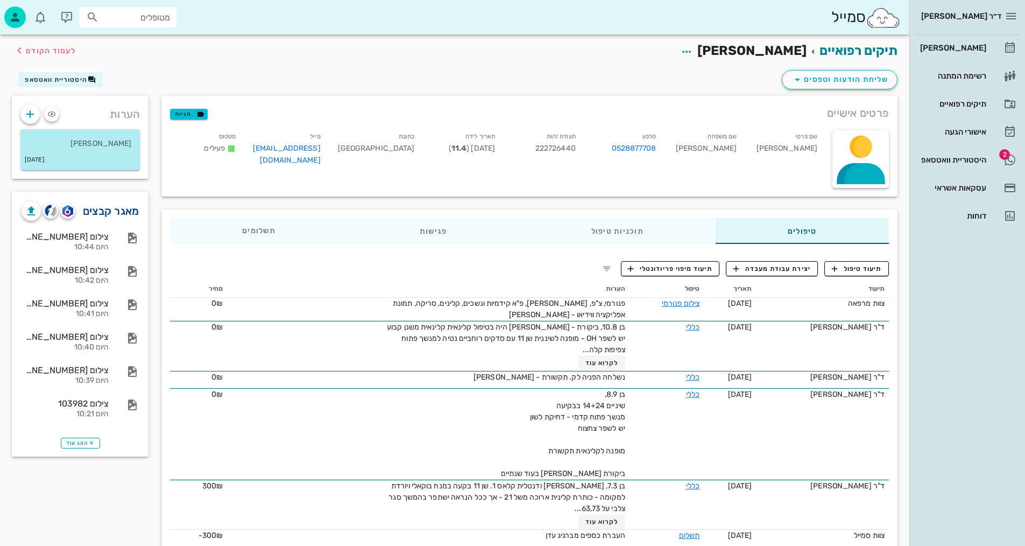
click at [121, 212] on link "מאגר קבצים" at bounding box center [111, 210] width 57 height 17
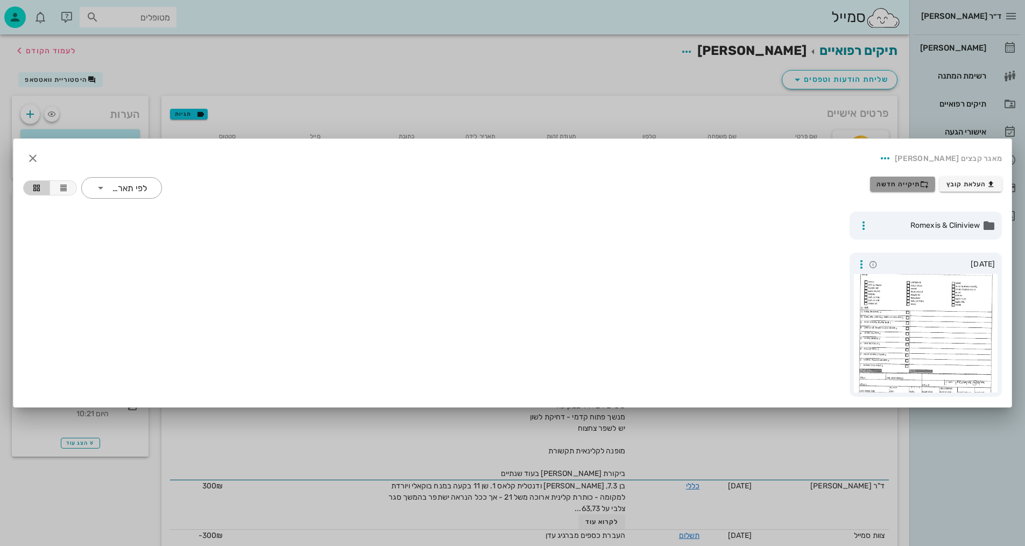
click at [894, 187] on span "תיקייה חדשה" at bounding box center [903, 184] width 52 height 9
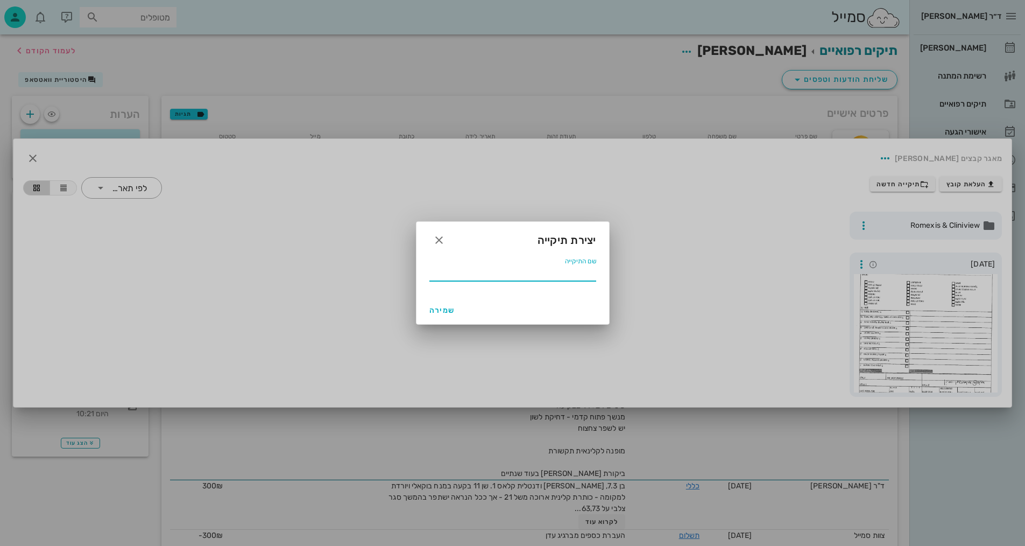
click at [493, 272] on input "שם התיקייה" at bounding box center [513, 272] width 167 height 17
type input "9.2025"
click at [448, 308] on span "שמירה" at bounding box center [443, 310] width 26 height 9
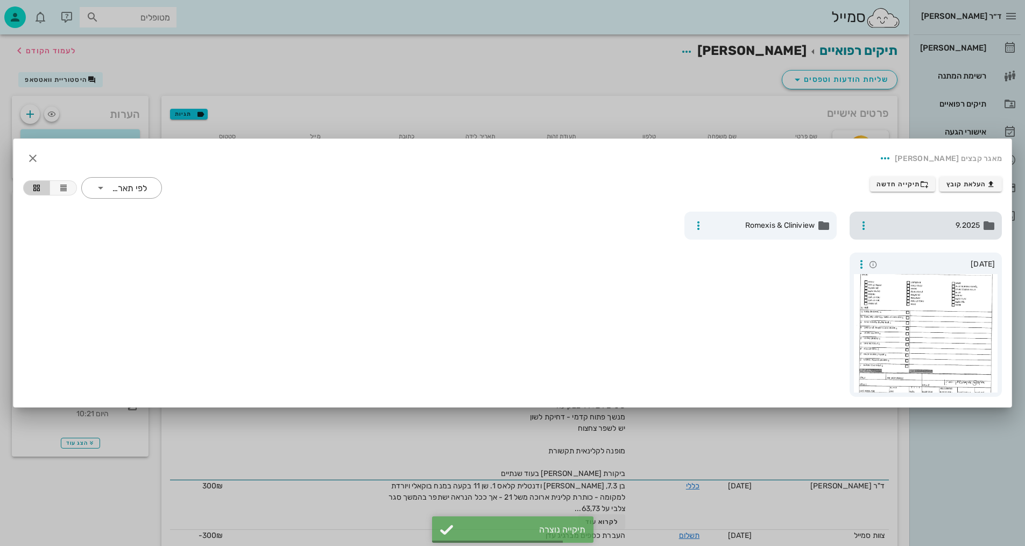
click at [897, 224] on span "9.2025" at bounding box center [927, 226] width 106 height 12
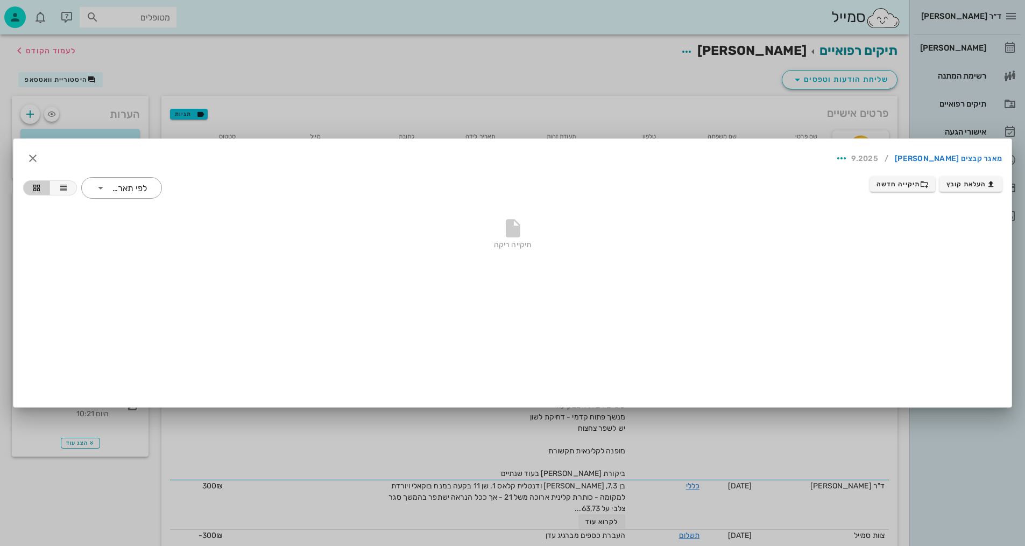
click at [469, 341] on div "מאגר קבצים [PERSON_NAME] / 9.2025 העלאת קובץ תיקייה חדשה ​ לפי תאריך תיקייה ריקה" at bounding box center [512, 273] width 998 height 268
click at [419, 80] on div at bounding box center [512, 273] width 1025 height 546
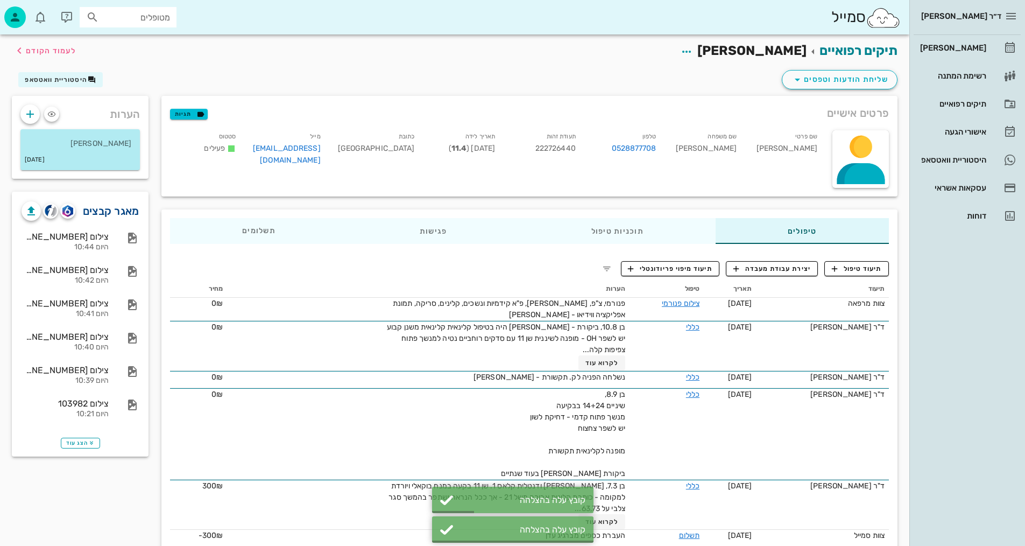
click at [119, 209] on link "מאגר קבצים" at bounding box center [111, 210] width 57 height 17
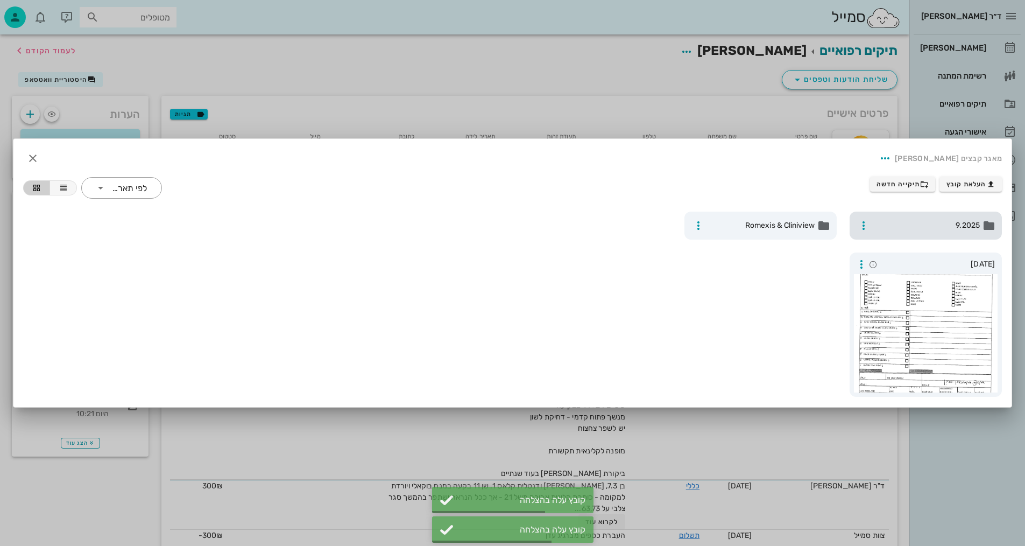
click at [927, 222] on span "9.2025" at bounding box center [927, 226] width 106 height 12
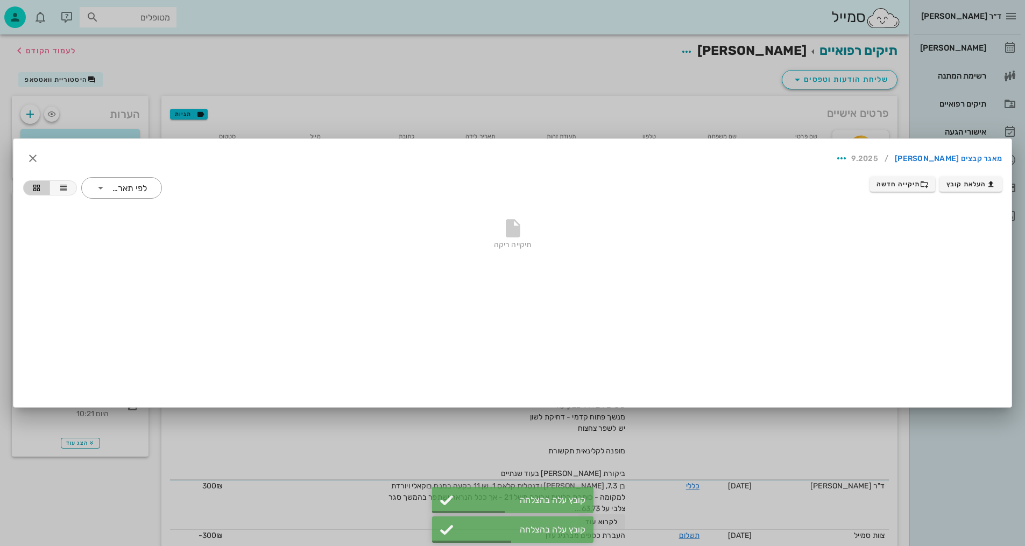
click at [187, 68] on div at bounding box center [512, 273] width 1025 height 546
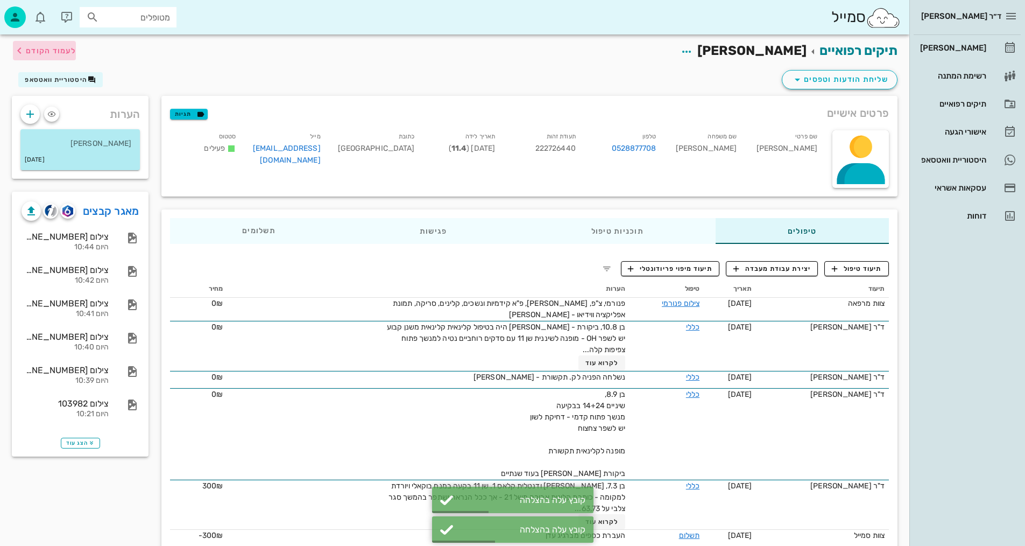
click at [48, 58] on button "לעמוד הקודם" at bounding box center [44, 50] width 63 height 19
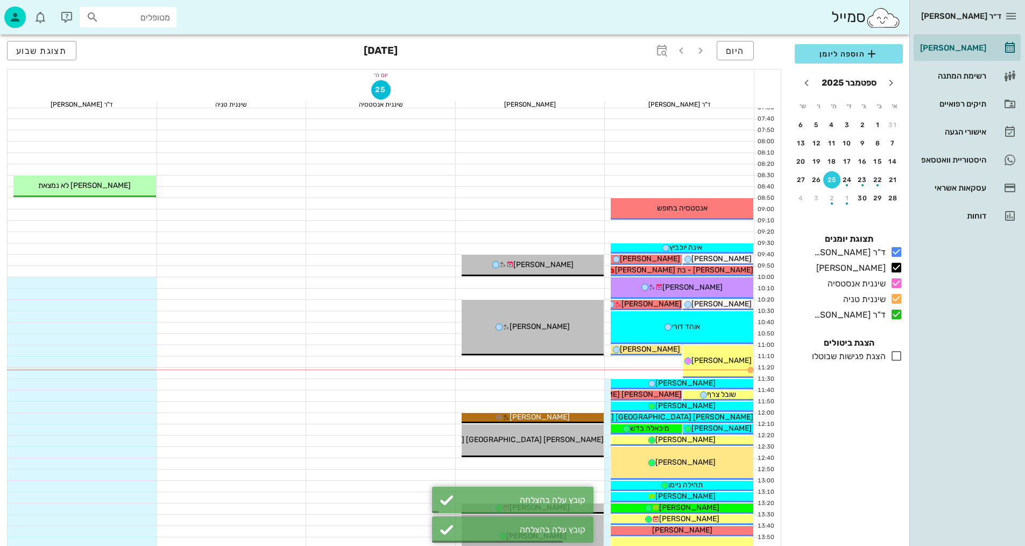
scroll to position [54, 0]
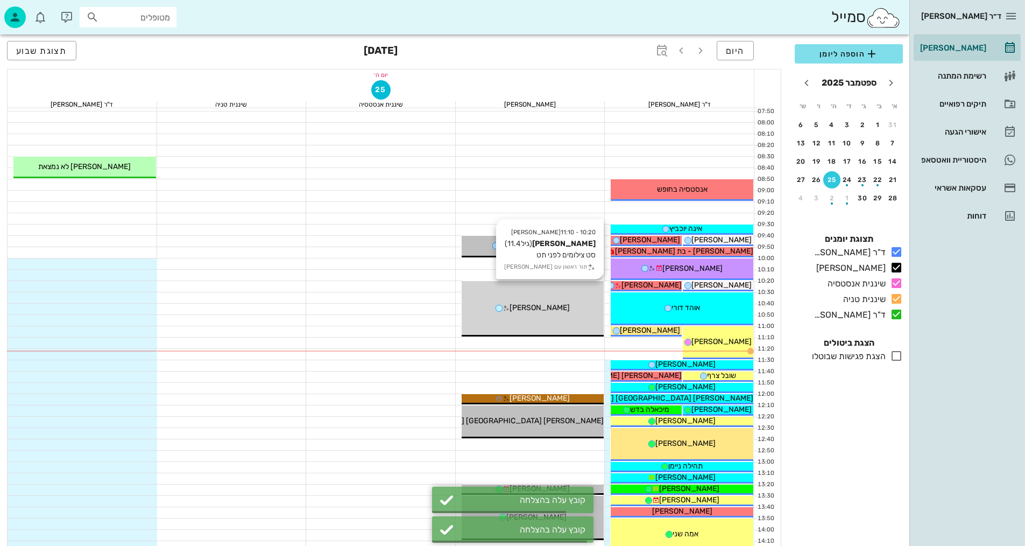
click at [553, 311] on span "[PERSON_NAME]" at bounding box center [540, 307] width 60 height 9
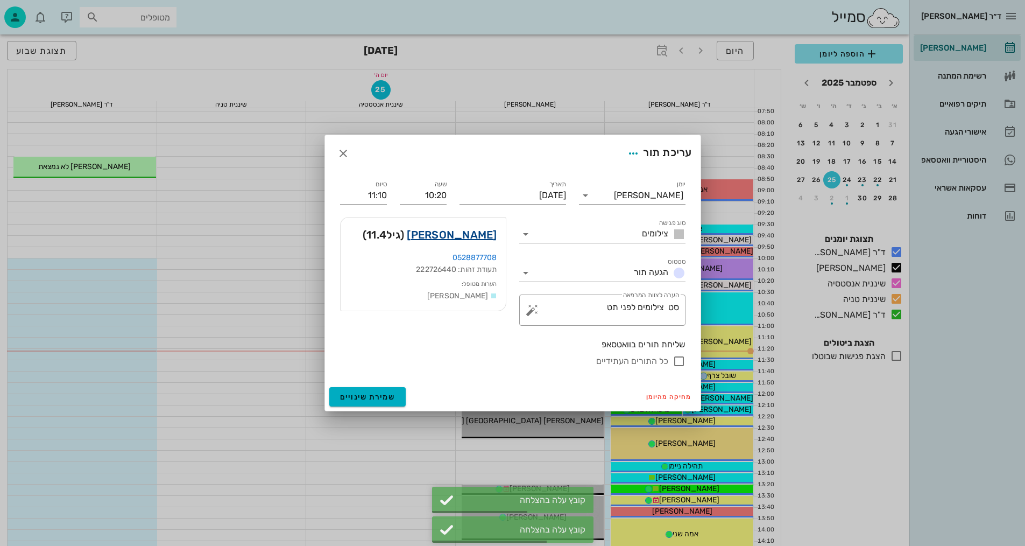
click at [471, 230] on link "[PERSON_NAME]" at bounding box center [452, 234] width 90 height 17
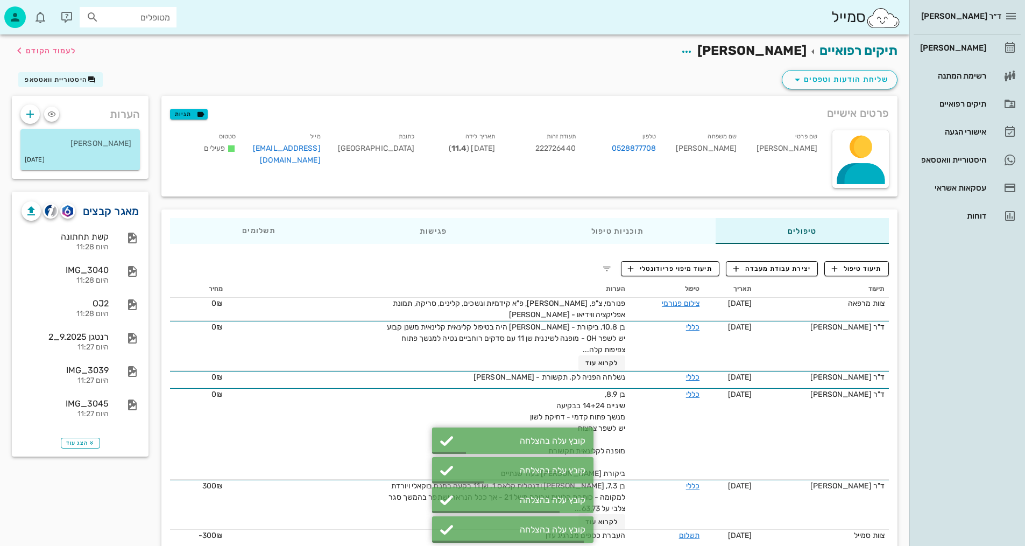
click at [123, 207] on link "מאגר קבצים" at bounding box center [111, 210] width 57 height 17
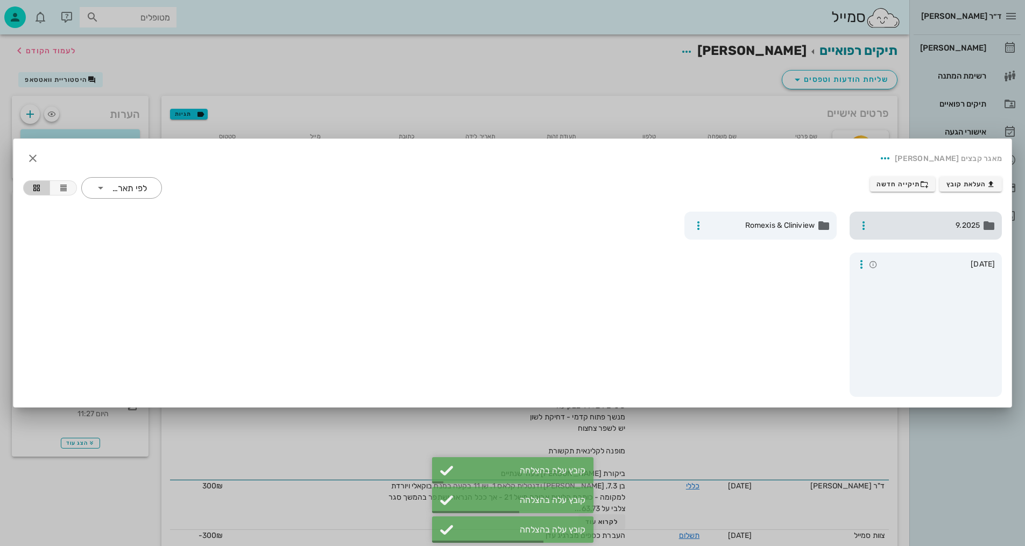
click at [920, 221] on span "9.2025" at bounding box center [927, 226] width 106 height 12
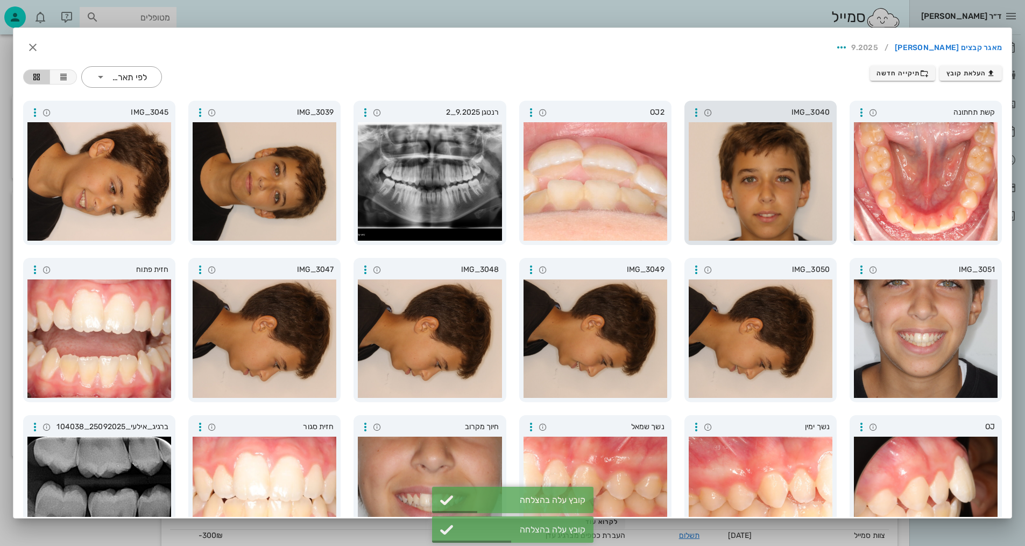
click at [733, 195] on div at bounding box center [761, 181] width 144 height 118
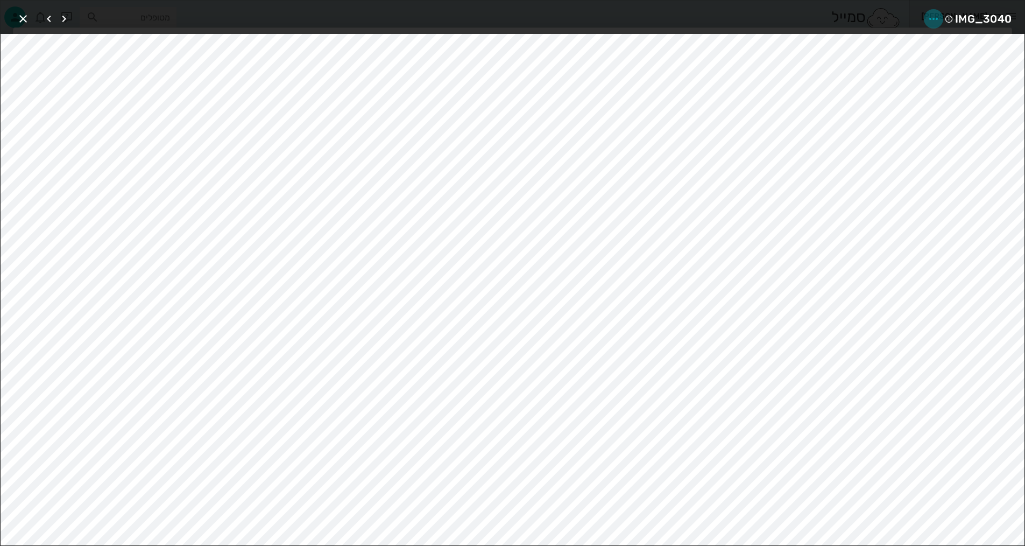
click at [935, 18] on icon "button" at bounding box center [933, 18] width 13 height 13
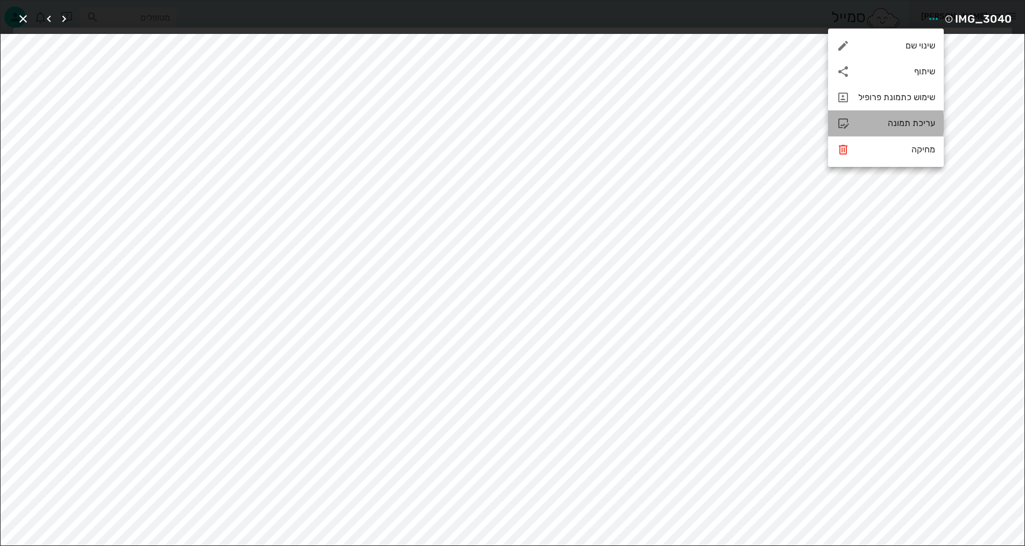
click at [911, 125] on div "עריכת תמונה" at bounding box center [896, 123] width 77 height 10
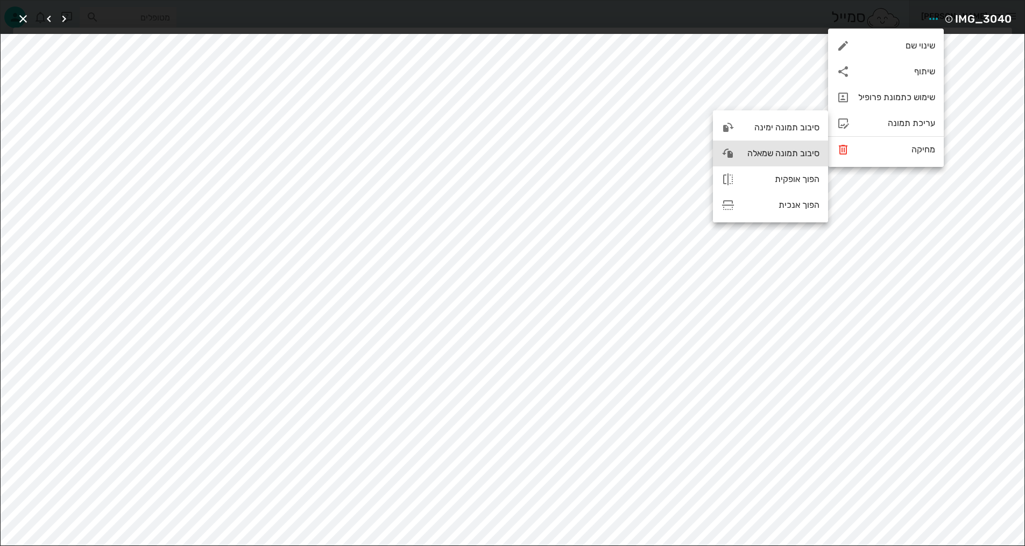
click at [786, 159] on div "סיבוב תמונה שמאלה" at bounding box center [770, 153] width 115 height 26
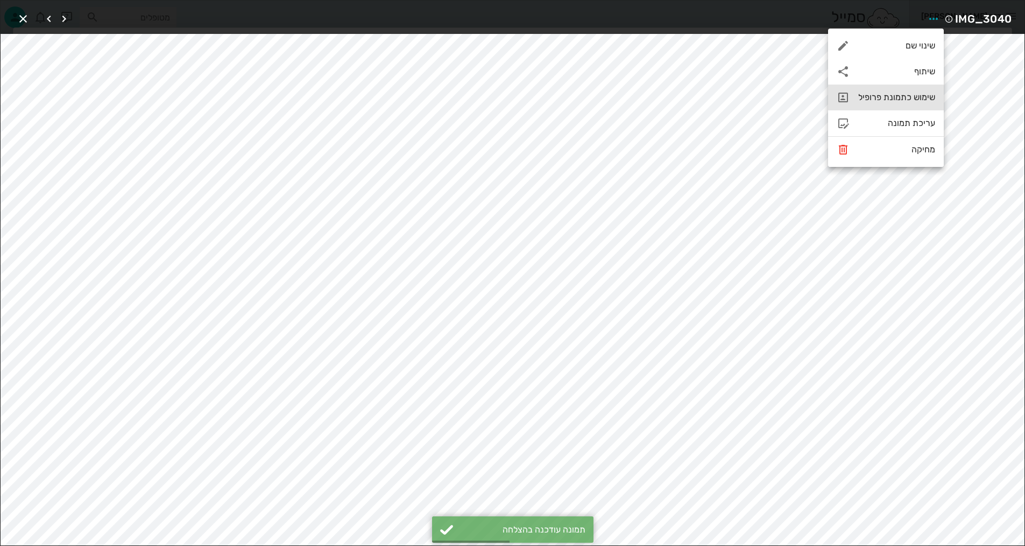
click at [915, 96] on div "שימוש כתמונת פרופיל" at bounding box center [896, 97] width 77 height 10
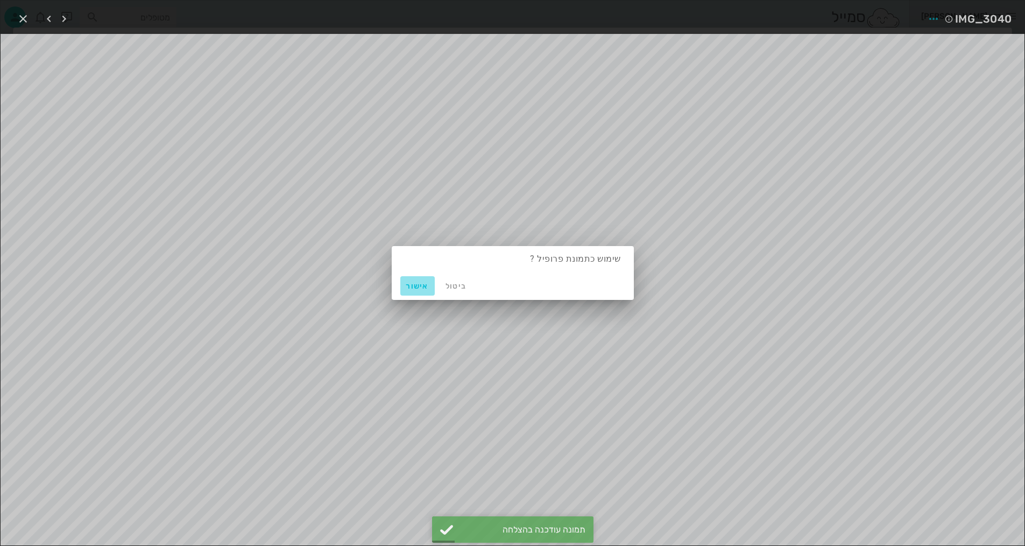
click at [418, 287] on span "אישור" at bounding box center [418, 285] width 26 height 9
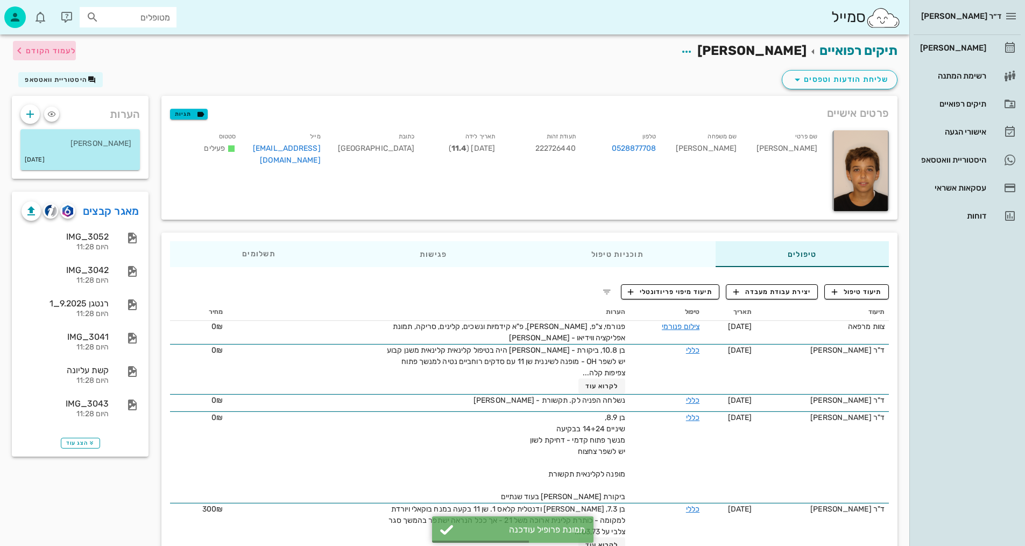
click at [47, 57] on span "לעמוד הקודם" at bounding box center [44, 50] width 63 height 13
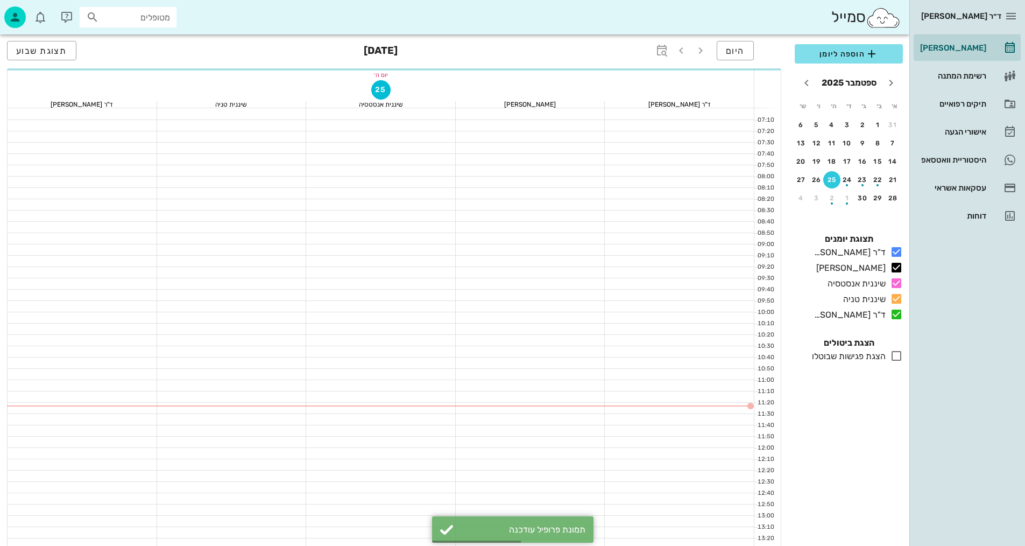
scroll to position [54, 0]
